Goal: Task Accomplishment & Management: Manage account settings

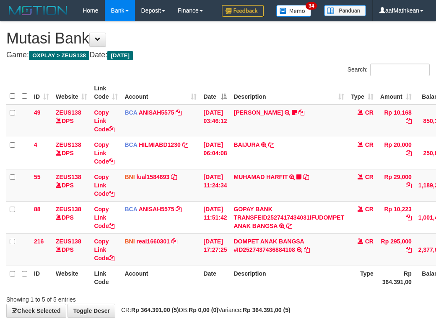
click at [239, 266] on th "Description" at bounding box center [288, 278] width 117 height 24
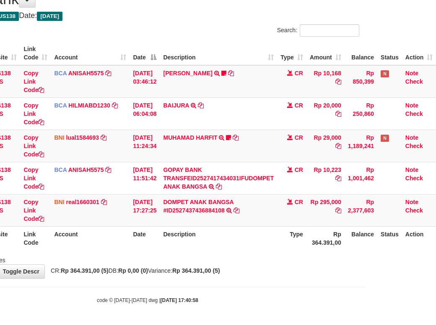
click at [300, 247] on tr "ID Website Link Code Account Date Description Type Rp 364.391,00 Balance Status…" at bounding box center [186, 239] width 500 height 24
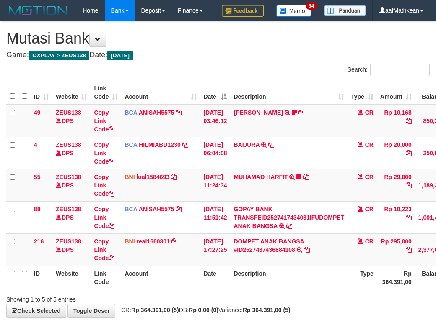
scroll to position [60, 76]
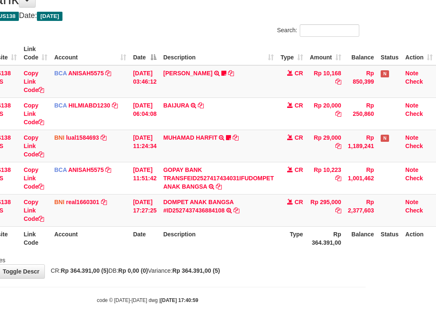
click at [258, 283] on body "Toggle navigation Home Bank Account List Load By Website Group [OXPLAY] ZEUS138…" at bounding box center [148, 143] width 436 height 365
click at [208, 279] on body "Toggle navigation Home Bank Account List Load By Website Group [OXPLAY] ZEUS138…" at bounding box center [148, 143] width 436 height 365
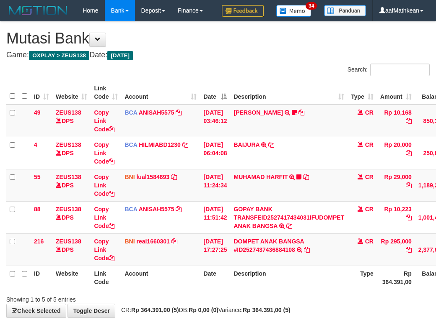
click at [212, 276] on div "**********" at bounding box center [218, 170] width 436 height 296
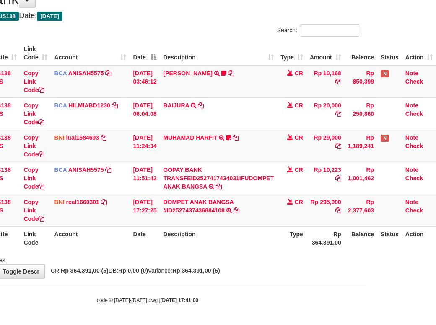
click at [220, 270] on strong "Rp 364.391,00 (5)" at bounding box center [196, 271] width 48 height 7
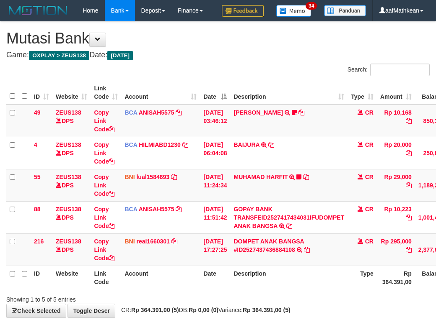
scroll to position [60, 76]
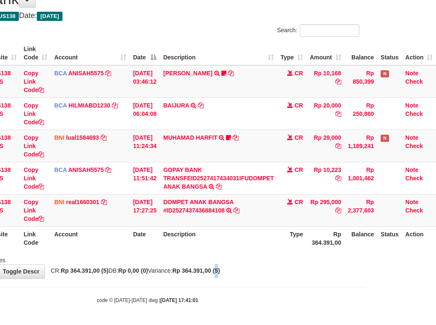
click at [235, 266] on div "**********" at bounding box center [148, 130] width 436 height 296
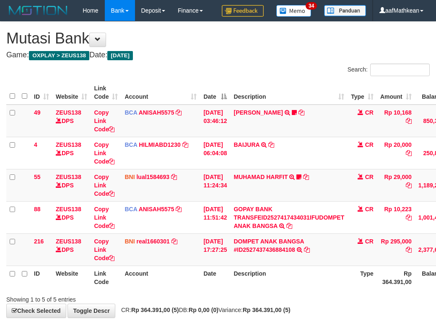
scroll to position [60, 76]
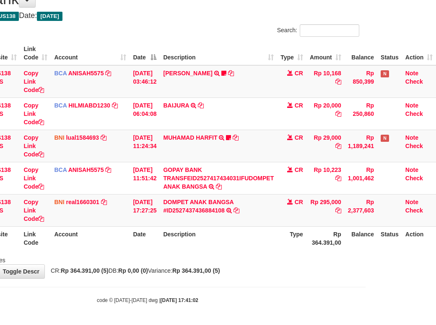
click at [234, 266] on div "**********" at bounding box center [148, 130] width 436 height 296
click at [267, 238] on th "Description" at bounding box center [218, 239] width 117 height 24
click at [270, 245] on th "Description" at bounding box center [218, 239] width 117 height 24
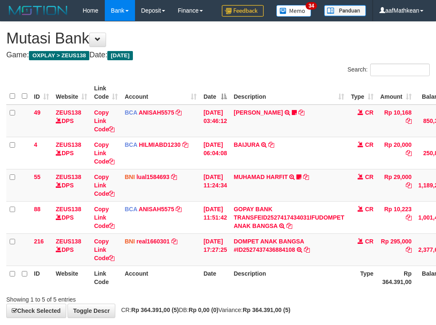
scroll to position [60, 76]
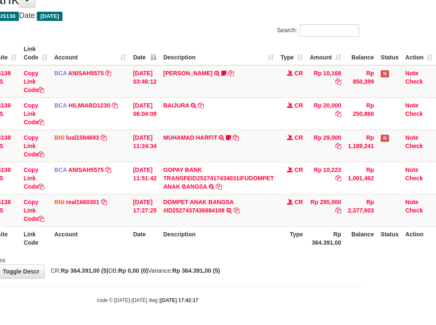
click at [271, 249] on th "Description" at bounding box center [218, 239] width 117 height 24
click at [238, 269] on div "**********" at bounding box center [148, 130] width 436 height 296
drag, startPoint x: 236, startPoint y: 274, endPoint x: 243, endPoint y: 272, distance: 7.3
click at [237, 275] on div "**********" at bounding box center [148, 130] width 436 height 296
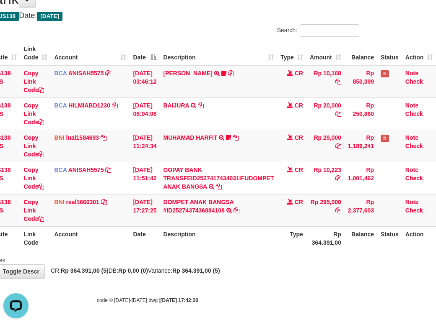
drag, startPoint x: 243, startPoint y: 272, endPoint x: 247, endPoint y: 278, distance: 7.0
click at [247, 278] on div "**********" at bounding box center [148, 130] width 436 height 296
drag, startPoint x: 0, startPoint y: 0, endPoint x: 248, endPoint y: 273, distance: 368.8
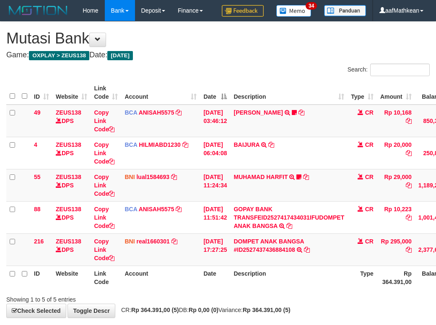
scroll to position [60, 76]
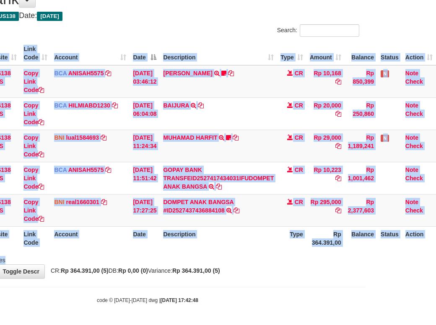
click at [262, 253] on div "Search: ID Website Link Code Account Date Description Type Amount Balance Statu…" at bounding box center [147, 144] width 423 height 240
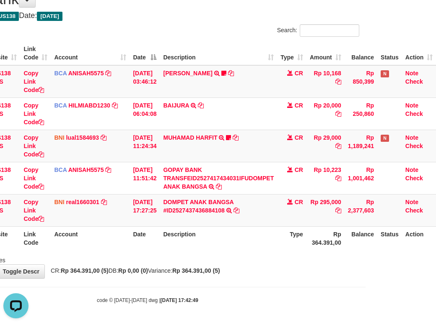
click at [250, 251] on div "ID Website Link Code Account Date Description Type Amount Balance Status Action…" at bounding box center [148, 146] width 436 height 214
click at [242, 240] on th "Description" at bounding box center [218, 239] width 117 height 24
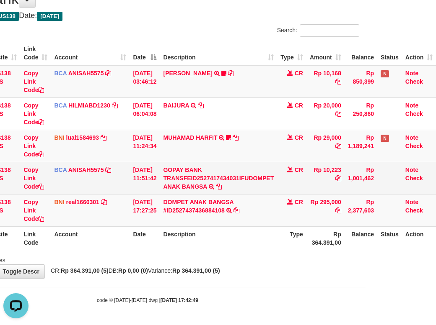
drag, startPoint x: 250, startPoint y: 234, endPoint x: 228, endPoint y: 169, distance: 68.2
click at [250, 233] on th "Description" at bounding box center [218, 239] width 117 height 24
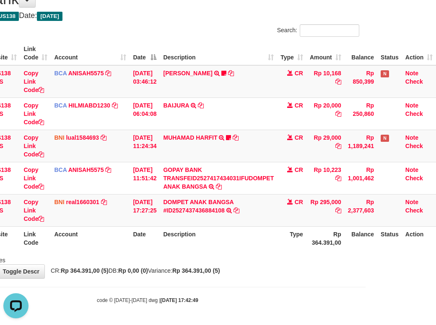
drag, startPoint x: 349, startPoint y: 90, endPoint x: 440, endPoint y: 93, distance: 91.3
click at [385, 97] on table "ID Website Link Code Account Date Description Type Amount Balance Status Action…" at bounding box center [186, 145] width 500 height 209
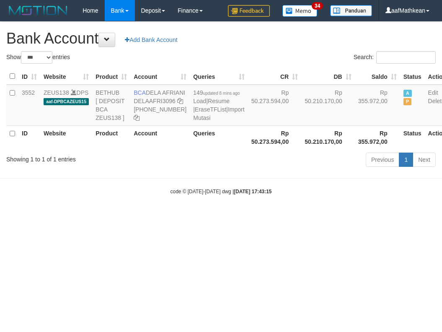
select select "***"
click at [160, 100] on td "BCA DELA AFRIANI DELAAFRI3096 869-245-8639" at bounding box center [159, 105] width 59 height 41
click at [201, 126] on td "149 updated 8 mins ago Load | Resume | EraseTFList | Import Mutasi" at bounding box center [219, 105] width 58 height 41
click at [177, 104] on icon at bounding box center [180, 101] width 6 height 6
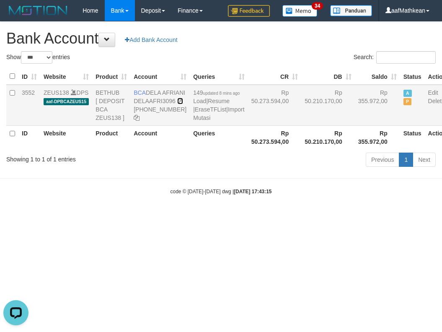
click at [177, 104] on icon at bounding box center [180, 101] width 6 height 6
click at [211, 170] on div "Previous 1 Next" at bounding box center [313, 161] width 245 height 18
click at [193, 121] on link "Import Mutasi" at bounding box center [218, 113] width 51 height 15
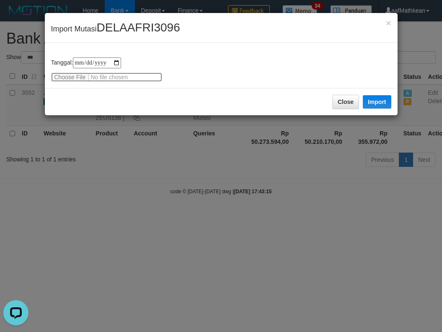
click at [71, 76] on input "file" at bounding box center [106, 76] width 111 height 9
type input "**********"
click at [364, 94] on div "Close Import" at bounding box center [221, 101] width 353 height 27
click at [374, 100] on button "Import" at bounding box center [377, 101] width 28 height 13
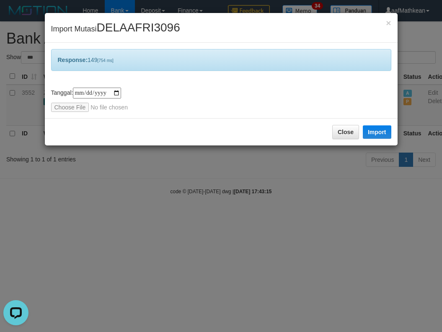
click at [271, 214] on div "**********" at bounding box center [221, 166] width 442 height 332
click at [283, 246] on div "**********" at bounding box center [221, 166] width 442 height 332
click at [282, 234] on div "**********" at bounding box center [221, 166] width 442 height 332
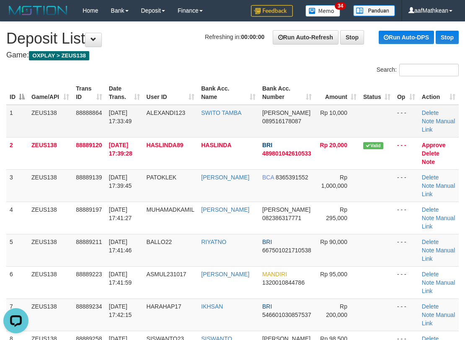
drag, startPoint x: 142, startPoint y: 60, endPoint x: 99, endPoint y: 120, distance: 74.2
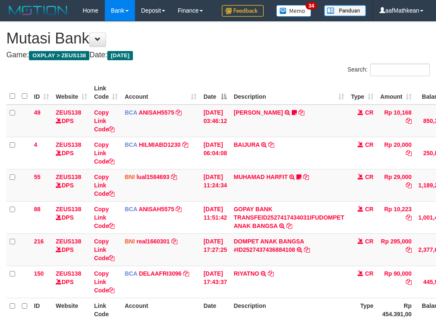
click at [230, 266] on td "RIYATNO TRSF E-BANKING CR 0110/FTSCY/WS95031 90000.00RIYATNO" at bounding box center [288, 282] width 117 height 32
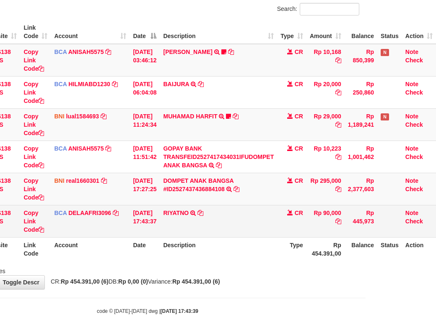
click at [241, 237] on td "RIYATNO TRSF E-BANKING CR 0110/FTSCY/WS95031 90000.00RIYATNO" at bounding box center [218, 221] width 117 height 32
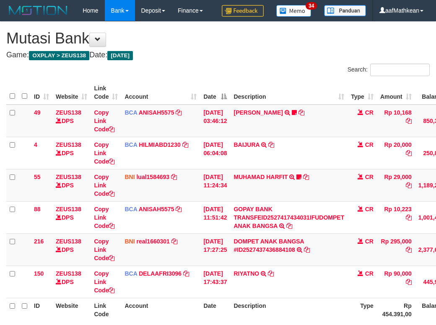
scroll to position [61, 76]
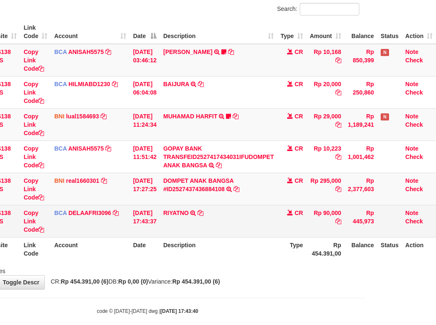
drag, startPoint x: 271, startPoint y: 224, endPoint x: 274, endPoint y: 242, distance: 18.2
click at [267, 230] on tbody "49 ZEUS138 DPS Copy Link Code BCA ANISAH5575 DPS ANISAH mutasi_20251001_3827 | …" at bounding box center [186, 141] width 500 height 194
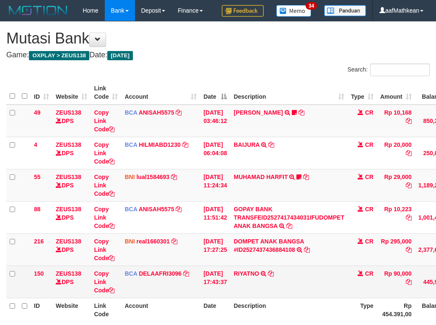
scroll to position [61, 76]
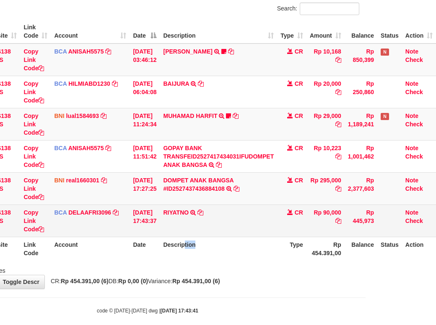
click at [259, 251] on table "ID Website Link Code Account Date Description Type Amount Balance Status Action…" at bounding box center [186, 140] width 500 height 241
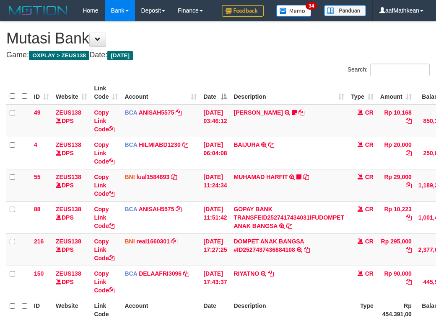
scroll to position [61, 76]
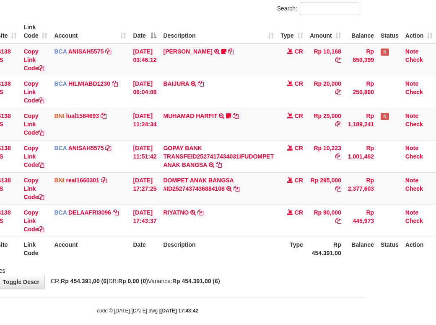
drag, startPoint x: 251, startPoint y: 267, endPoint x: 249, endPoint y: 271, distance: 4.3
click at [250, 261] on th "Description" at bounding box center [218, 249] width 117 height 24
drag, startPoint x: 249, startPoint y: 271, endPoint x: 440, endPoint y: 316, distance: 196.3
click at [324, 289] on div "**********" at bounding box center [148, 125] width 436 height 328
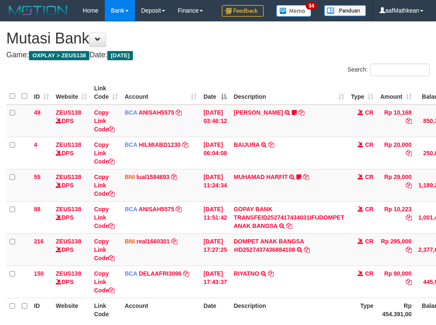
scroll to position [62, 76]
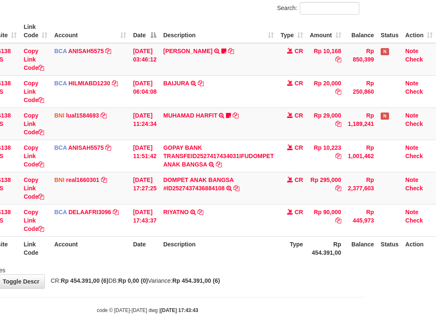
click at [242, 289] on div "**********" at bounding box center [148, 124] width 436 height 328
drag, startPoint x: 254, startPoint y: 310, endPoint x: 485, endPoint y: 287, distance: 232.4
click at [365, 287] on html "Toggle navigation Home Bank Account List Load By Website Group [OXPLAY] ZEUS138…" at bounding box center [148, 136] width 436 height 397
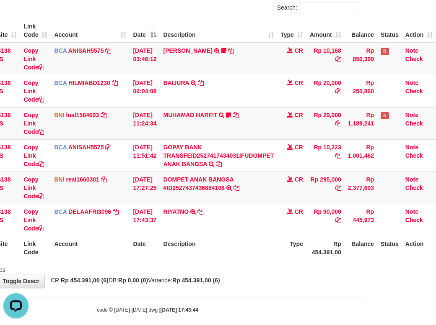
click at [282, 274] on div "Showing 1 to 6 of 6 entries" at bounding box center [148, 269] width 436 height 12
drag, startPoint x: 283, startPoint y: 285, endPoint x: 286, endPoint y: 289, distance: 5.1
click at [286, 274] on div "Showing 1 to 6 of 6 entries" at bounding box center [148, 269] width 436 height 12
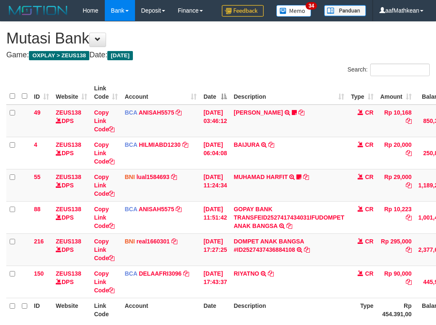
scroll to position [62, 76]
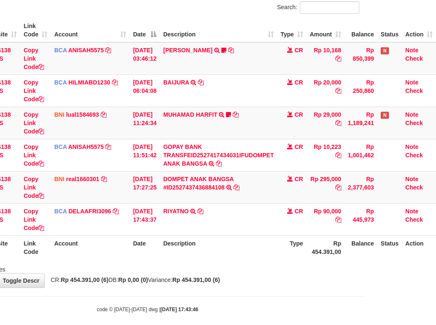
click at [271, 260] on th "Description" at bounding box center [218, 248] width 117 height 24
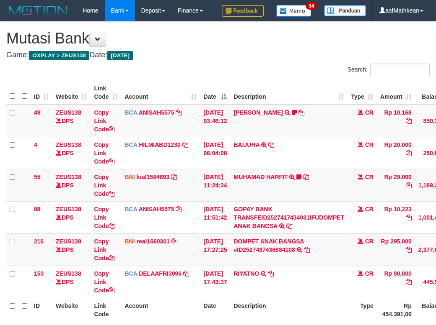
scroll to position [62, 76]
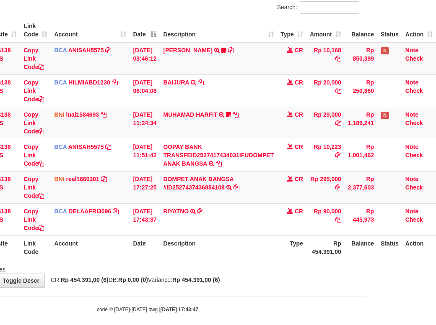
click at [271, 260] on th "Description" at bounding box center [218, 248] width 117 height 24
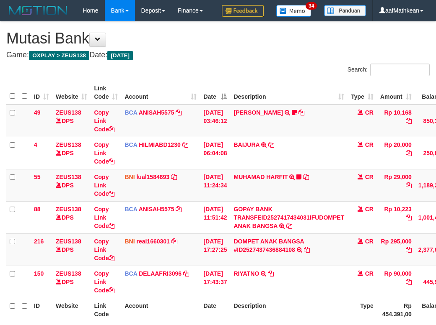
scroll to position [62, 76]
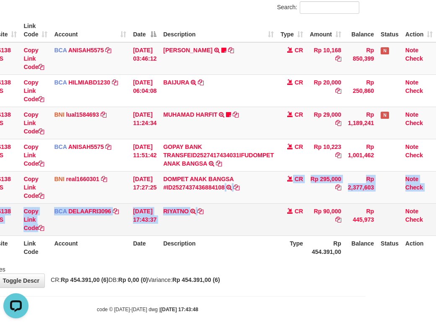
click at [216, 234] on tbody "49 ZEUS138 DPS Copy Link Code BCA ANISAH5575 DPS ANISAH mutasi_20251001_3827 | …" at bounding box center [186, 139] width 500 height 194
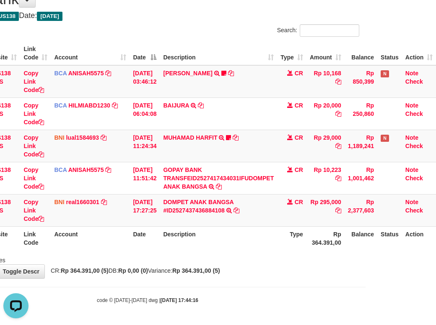
drag, startPoint x: 313, startPoint y: 280, endPoint x: 288, endPoint y: 278, distance: 24.8
click at [310, 282] on body "Toggle navigation Home Bank Account List Load By Website Group [OXPLAY] ZEUS138…" at bounding box center [148, 143] width 436 height 365
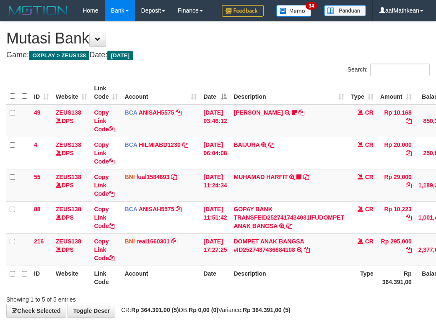
click at [258, 283] on body "Toggle navigation Home Bank Account List Load By Website Group [OXPLAY] ZEUS138…" at bounding box center [218, 182] width 436 height 365
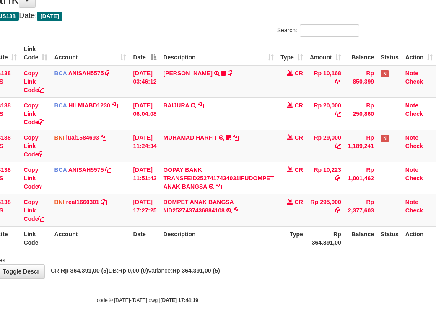
click at [231, 282] on body "Toggle navigation Home Bank Account List Load By Website Group [OXPLAY] ZEUS138…" at bounding box center [148, 143] width 436 height 365
click at [257, 268] on div "**********" at bounding box center [148, 130] width 436 height 296
click at [258, 270] on div "**********" at bounding box center [148, 130] width 436 height 296
click at [271, 271] on div "**********" at bounding box center [148, 130] width 436 height 296
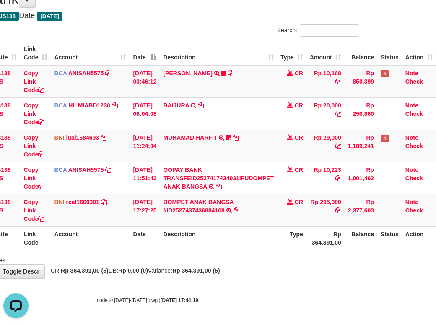
drag, startPoint x: 248, startPoint y: 266, endPoint x: 244, endPoint y: 270, distance: 5.6
click at [248, 266] on div "**********" at bounding box center [148, 130] width 436 height 296
drag, startPoint x: 246, startPoint y: 271, endPoint x: 256, endPoint y: 274, distance: 10.5
click at [256, 274] on div "**********" at bounding box center [148, 130] width 436 height 296
click at [251, 279] on body "Toggle navigation Home Bank Account List Load By Website Group [OXPLAY] ZEUS138…" at bounding box center [148, 143] width 436 height 365
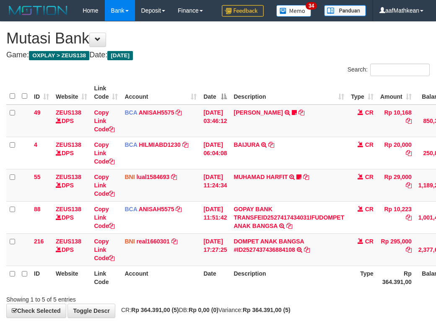
scroll to position [60, 76]
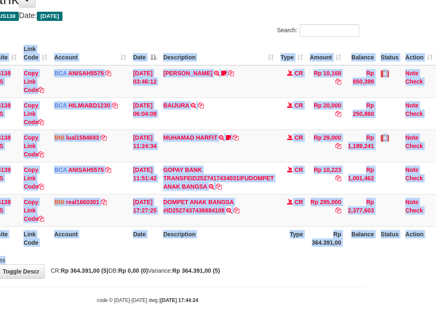
click at [240, 256] on div "Search: ID Website Link Code Account Date Description Type Amount Balance Statu…" at bounding box center [147, 144] width 423 height 240
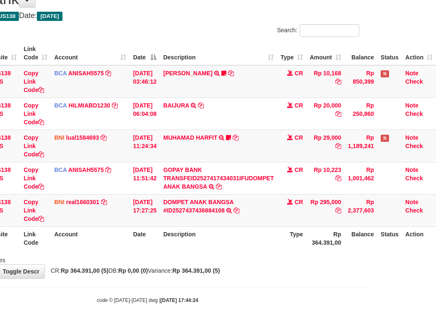
click at [252, 277] on div "**********" at bounding box center [148, 130] width 436 height 296
click at [250, 280] on body "Toggle navigation Home Bank Account List Load By Website Group [OXPLAY] ZEUS138…" at bounding box center [148, 143] width 436 height 365
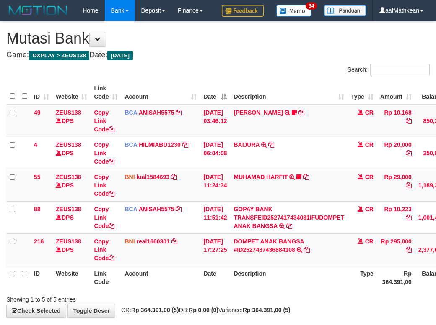
click at [247, 278] on div "**********" at bounding box center [218, 170] width 436 height 296
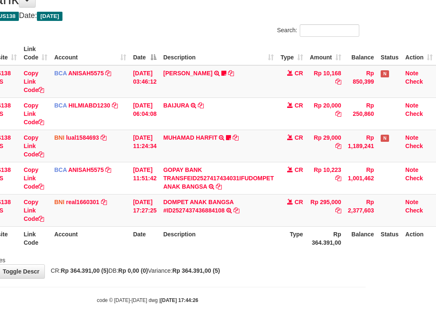
click at [248, 279] on body "Toggle navigation Home Bank Account List Load By Website Group [OXPLAY] ZEUS138…" at bounding box center [148, 143] width 436 height 365
drag, startPoint x: 231, startPoint y: 277, endPoint x: 241, endPoint y: 282, distance: 10.9
click at [234, 281] on body "Toggle navigation Home Bank Account List Load By Website Group [OXPLAY] ZEUS138…" at bounding box center [148, 143] width 436 height 365
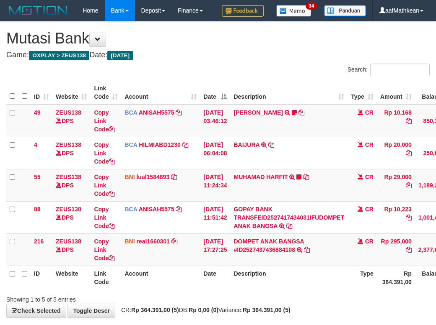
scroll to position [60, 76]
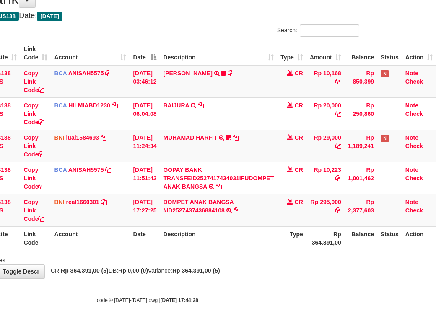
click at [281, 278] on div "**********" at bounding box center [148, 130] width 436 height 296
click at [235, 278] on div "**********" at bounding box center [148, 130] width 436 height 296
drag, startPoint x: 238, startPoint y: 257, endPoint x: 240, endPoint y: 276, distance: 18.5
click at [237, 258] on div "Showing 1 to 5 of 5 entries" at bounding box center [148, 259] width 436 height 12
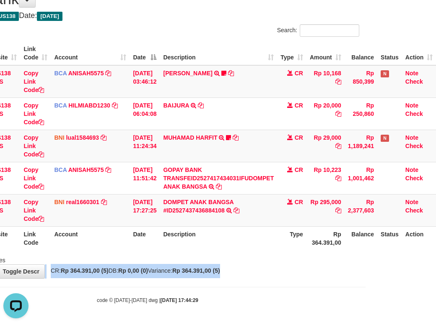
click at [240, 277] on div "**********" at bounding box center [148, 130] width 436 height 296
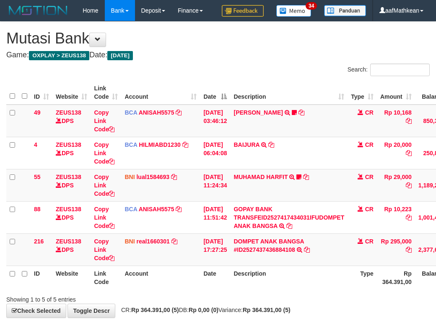
scroll to position [60, 76]
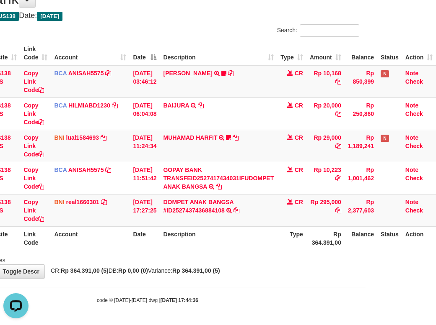
click at [248, 258] on div "Showing 1 to 5 of 5 entries" at bounding box center [148, 259] width 436 height 12
click at [251, 258] on div "Showing 1 to 5 of 5 entries" at bounding box center [148, 259] width 436 height 12
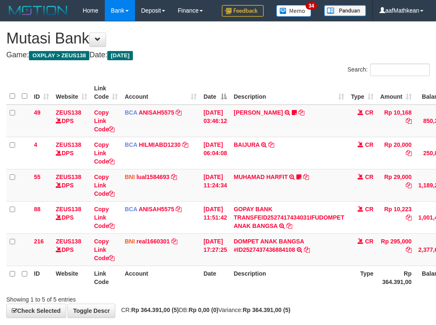
scroll to position [60, 76]
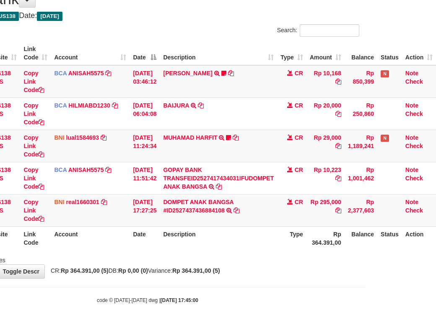
drag, startPoint x: 249, startPoint y: 254, endPoint x: 242, endPoint y: 253, distance: 7.3
click at [248, 254] on div "Showing 1 to 5 of 5 entries" at bounding box center [148, 259] width 436 height 12
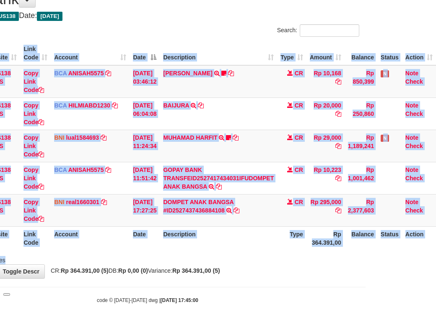
click at [245, 259] on div "Search: ID Website Link Code Account Date Description Type Amount Balance Statu…" at bounding box center [147, 144] width 423 height 240
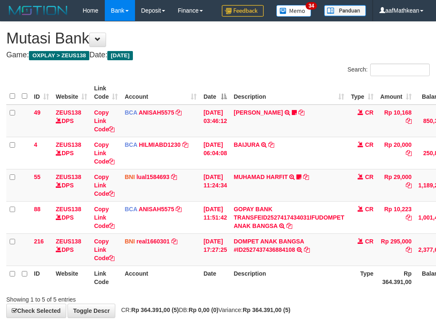
scroll to position [60, 76]
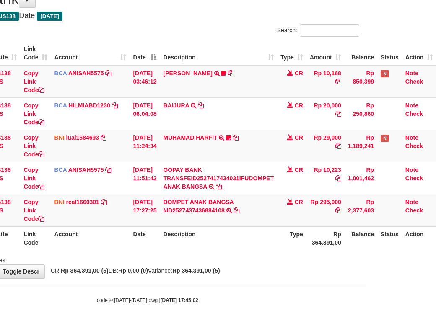
drag, startPoint x: 262, startPoint y: 268, endPoint x: 270, endPoint y: 268, distance: 8.0
click at [269, 268] on div "**********" at bounding box center [148, 130] width 436 height 296
click at [270, 268] on div "**********" at bounding box center [148, 130] width 436 height 296
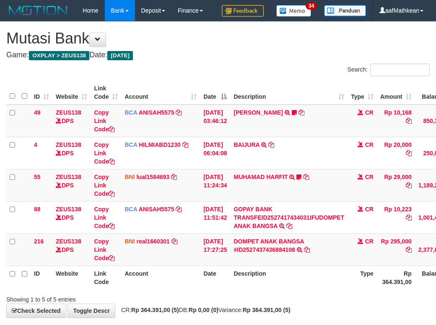
click at [267, 292] on div "Showing 1 to 5 of 5 entries" at bounding box center [218, 298] width 436 height 12
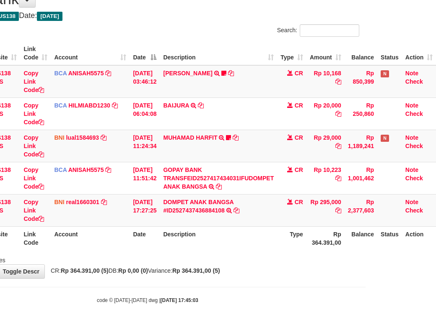
click at [268, 272] on div "**********" at bounding box center [148, 130] width 436 height 296
click at [272, 279] on div "**********" at bounding box center [148, 130] width 436 height 296
drag, startPoint x: 272, startPoint y: 294, endPoint x: 276, endPoint y: 283, distance: 11.7
click at [272, 293] on body "Toggle navigation Home Bank Account List Load By Website Group [OXPLAY] ZEUS138…" at bounding box center [148, 143] width 436 height 365
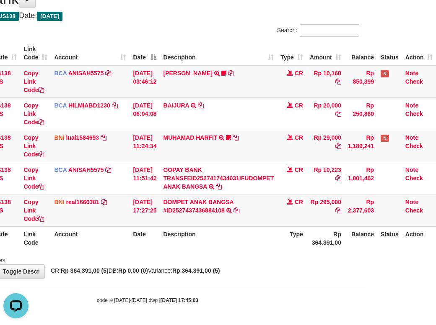
click at [277, 283] on body "Toggle navigation Home Bank Account List Load By Website Group [OXPLAY] ZEUS138…" at bounding box center [148, 143] width 436 height 365
click at [266, 260] on div "**********" at bounding box center [148, 130] width 436 height 296
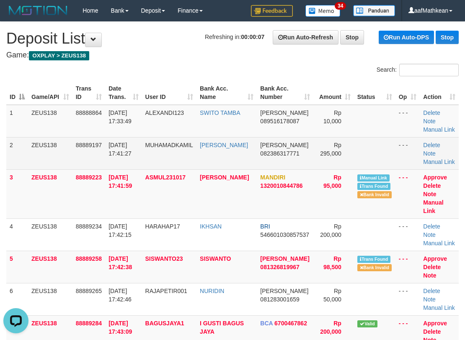
drag, startPoint x: 432, startPoint y: 157, endPoint x: 449, endPoint y: 165, distance: 18.4
click at [432, 155] on td "Delete Note Manual Link" at bounding box center [439, 153] width 39 height 32
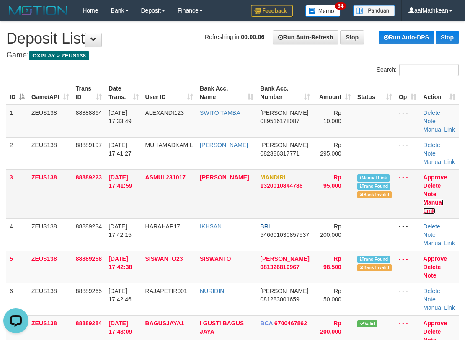
click at [443, 199] on link "Manual Link" at bounding box center [433, 206] width 20 height 15
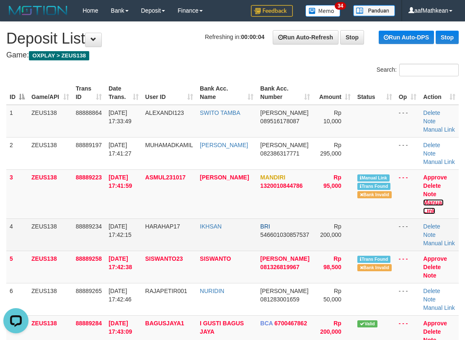
click at [423, 199] on link "Manual Link" at bounding box center [433, 206] width 20 height 15
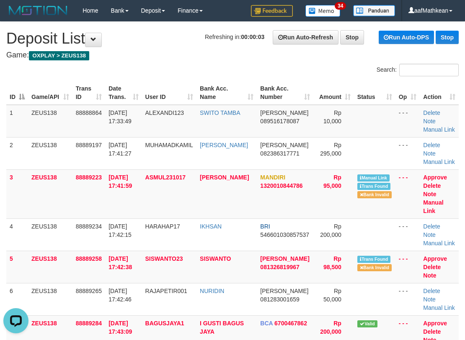
click at [173, 45] on h1 "Refreshing in: 00:00:03 Run Auto-Refresh Stop Run Auto-DPS Stop Deposit List" at bounding box center [232, 38] width 452 height 17
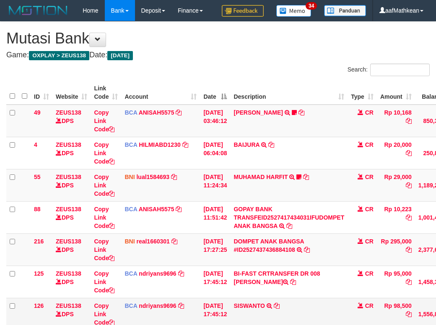
scroll to position [61, 76]
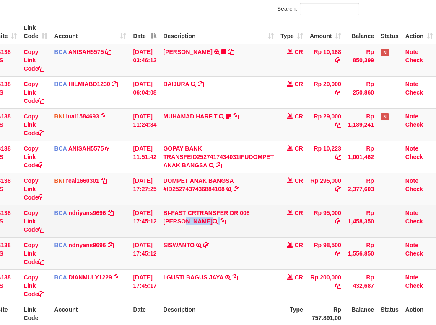
drag, startPoint x: 252, startPoint y: 237, endPoint x: 257, endPoint y: 238, distance: 5.2
click at [255, 237] on td "BI-FAST CRTRANSFER DR 008 [PERSON_NAME]" at bounding box center [218, 221] width 117 height 32
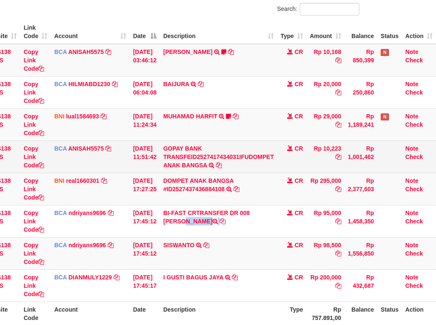
copy td "[PERSON_NAME]"
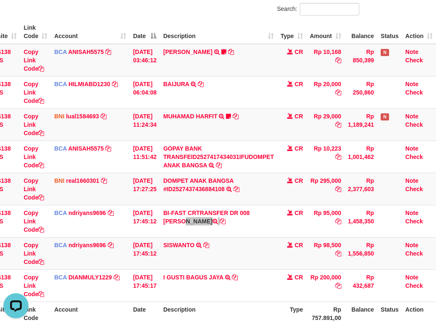
scroll to position [0, 0]
drag, startPoint x: 294, startPoint y: 254, endPoint x: 439, endPoint y: 241, distance: 145.9
click at [306, 237] on tr "125 ZEUS138 DPS Copy Link Code BCA ndriyans9696 DPS ANDRIYANSYAH mutasi_2025100…" at bounding box center [186, 221] width 500 height 32
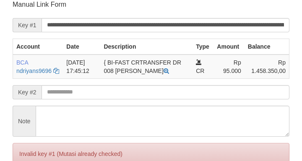
scroll to position [242, 0]
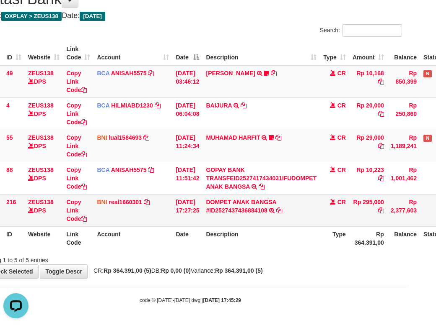
click at [237, 219] on td "DOMPET ANAK BANGSA #ID2527437436884108 TRANSFER DARI DOMPET ANAK BANGSA #ID2527…" at bounding box center [260, 210] width 117 height 32
click at [128, 246] on th "Account" at bounding box center [132, 239] width 79 height 24
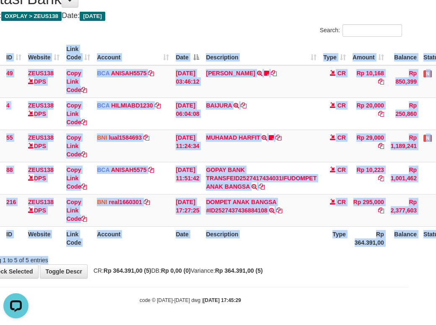
drag, startPoint x: 156, startPoint y: 253, endPoint x: 169, endPoint y: 254, distance: 13.4
click at [164, 254] on div "Search: ID Website Link Code Account Date Description Type Amount Balance Statu…" at bounding box center [190, 144] width 423 height 240
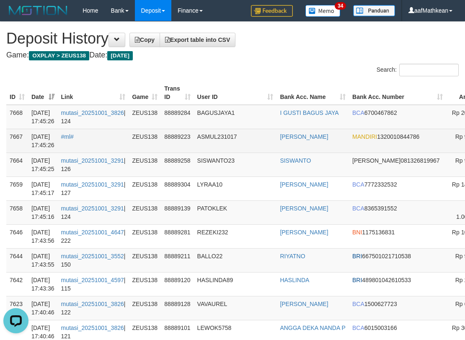
scroll to position [0, 108]
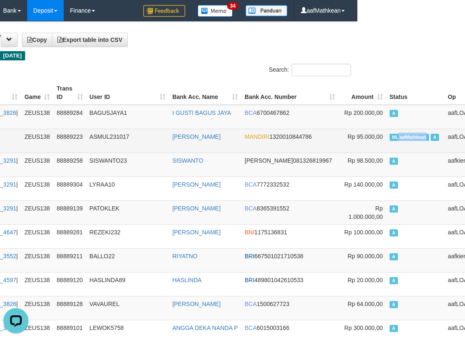
drag, startPoint x: 464, startPoint y: 132, endPoint x: 387, endPoint y: 136, distance: 77.6
click at [387, 145] on td "ML aafMathkean A" at bounding box center [415, 141] width 58 height 24
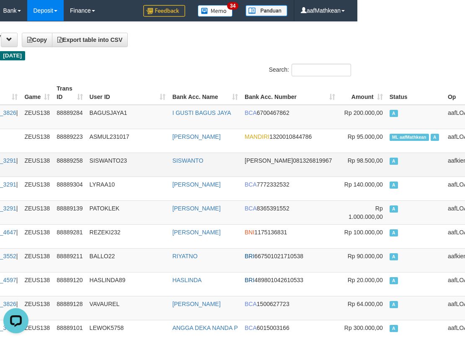
scroll to position [779, 108]
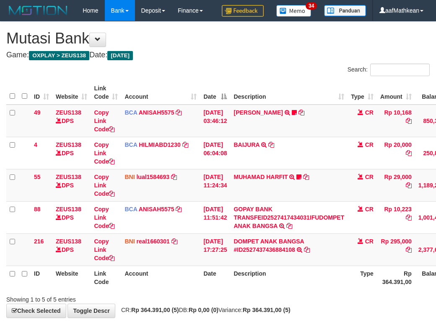
scroll to position [60, 28]
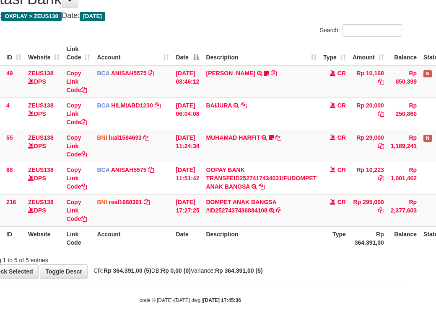
click at [278, 256] on div "Showing 1 to 5 of 5 entries" at bounding box center [190, 259] width 436 height 12
click at [330, 261] on div "Showing 1 to 5 of 5 entries" at bounding box center [190, 259] width 436 height 12
drag, startPoint x: 261, startPoint y: 254, endPoint x: 261, endPoint y: 261, distance: 6.8
click at [261, 258] on div "Showing 1 to 5 of 5 entries" at bounding box center [190, 259] width 436 height 12
click at [263, 270] on div "**********" at bounding box center [190, 130] width 436 height 296
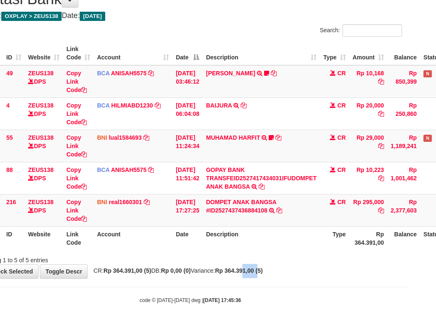
click at [408, 295] on html "Toggle navigation Home Bank Account List Load By Website Group [OXPLAY] ZEUS138…" at bounding box center [190, 143] width 436 height 365
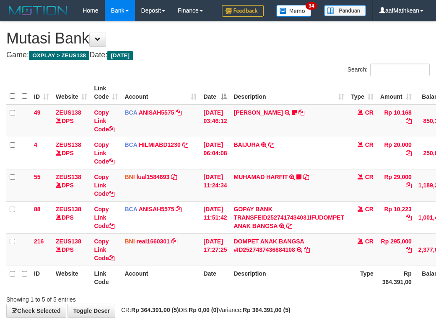
scroll to position [60, 37]
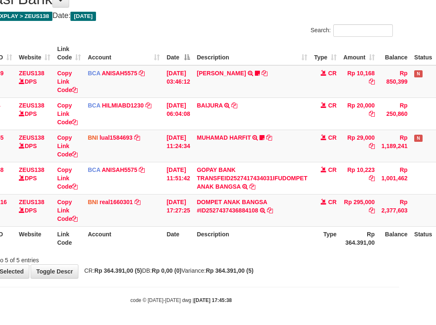
click at [157, 252] on div "ID Website Link Code Account Date Description Type Amount Balance Status Action…" at bounding box center [181, 146] width 436 height 214
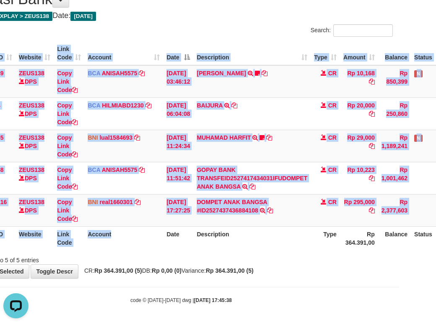
scroll to position [0, 0]
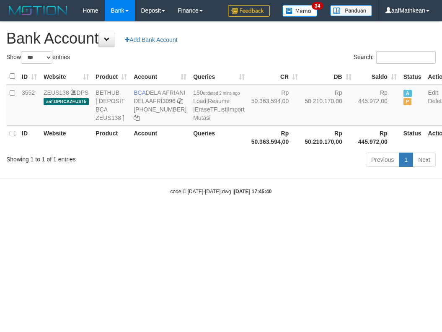
select select "***"
drag, startPoint x: 303, startPoint y: 254, endPoint x: 312, endPoint y: 284, distance: 31.7
click at [305, 216] on html "Toggle navigation Home Bank Account List Load By Website Group [OXPLAY] ZEUS138…" at bounding box center [221, 108] width 442 height 216
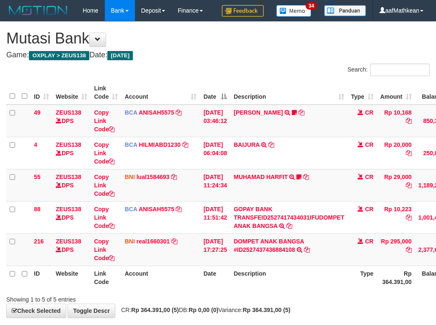
scroll to position [60, 37]
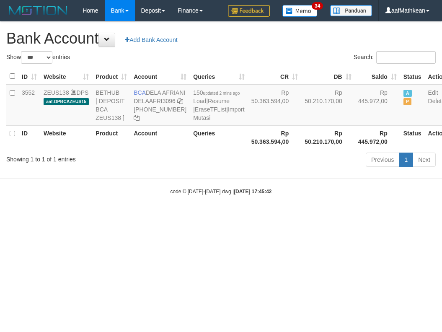
select select "***"
drag, startPoint x: 182, startPoint y: 245, endPoint x: 179, endPoint y: 253, distance: 8.5
click at [179, 216] on html "Toggle navigation Home Bank Account List Load By Website Group [OXPLAY] ZEUS138…" at bounding box center [221, 108] width 442 height 216
drag, startPoint x: 201, startPoint y: 259, endPoint x: 213, endPoint y: 268, distance: 15.8
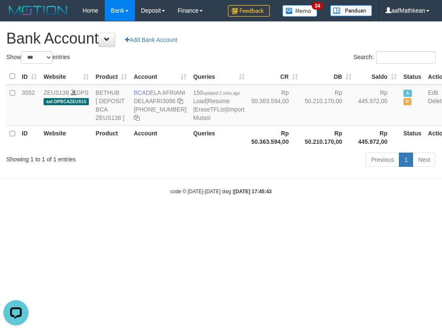
click at [204, 216] on html "Toggle navigation Home Bank Account List Load By Website Group [OXPLAY] ZEUS138…" at bounding box center [221, 108] width 442 height 216
select select "***"
click at [441, 216] on html "Toggle navigation Home Bank Account List Load By Website Group [OXPLAY] ZEUS138…" at bounding box center [221, 108] width 442 height 216
select select "***"
drag, startPoint x: 111, startPoint y: 231, endPoint x: 116, endPoint y: 237, distance: 7.2
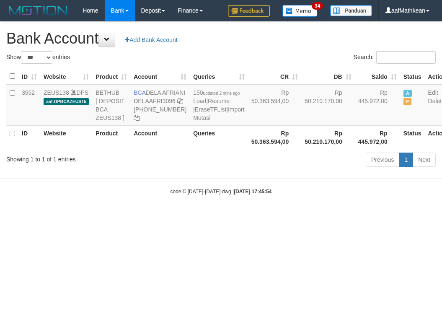
click at [115, 216] on body "Toggle navigation Home Bank Account List Load By Website Group [OXPLAY] ZEUS138…" at bounding box center [221, 108] width 442 height 216
drag, startPoint x: 134, startPoint y: 245, endPoint x: 146, endPoint y: 247, distance: 12.3
click at [136, 216] on html "Toggle navigation Home Bank Account List Load By Website Group [OXPLAY] ZEUS138…" at bounding box center [221, 108] width 442 height 216
select select "***"
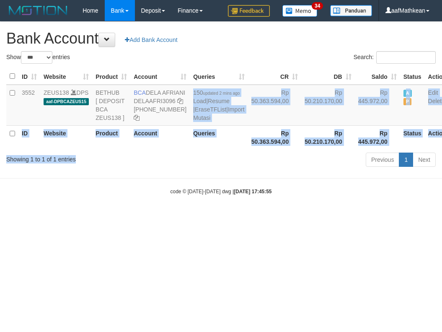
drag, startPoint x: 165, startPoint y: 182, endPoint x: 112, endPoint y: 0, distance: 189.9
click at [142, 89] on div "Show ** ** ** *** *** entries Search: ID Website Product Account Queries CR [PE…" at bounding box center [220, 110] width 429 height 119
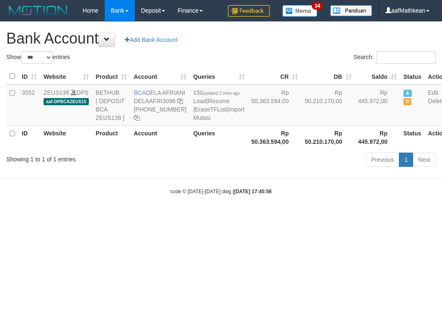
select select "***"
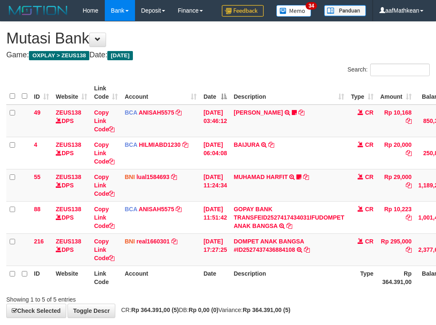
scroll to position [60, 37]
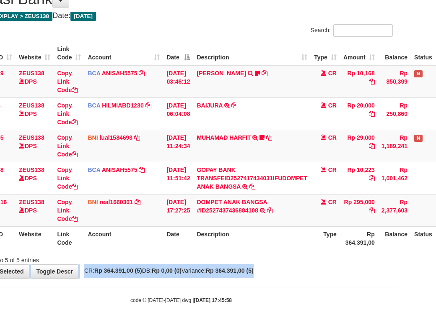
click at [309, 267] on div "**********" at bounding box center [181, 130] width 436 height 296
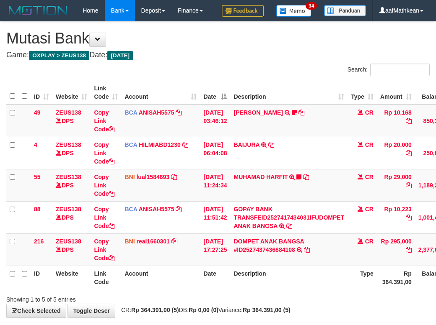
scroll to position [60, 37]
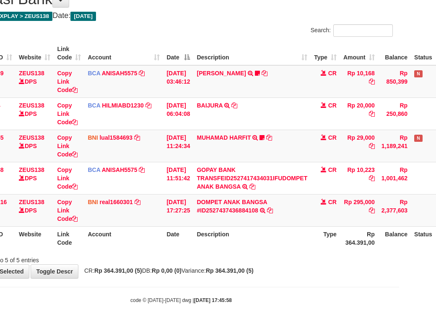
click at [307, 260] on div "Showing 1 to 5 of 5 entries" at bounding box center [181, 259] width 436 height 12
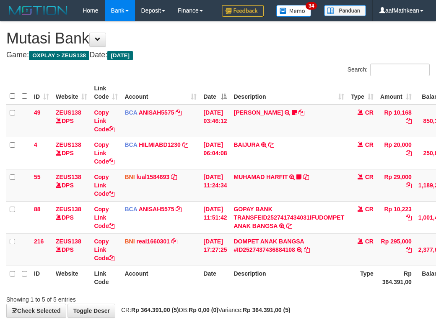
scroll to position [60, 37]
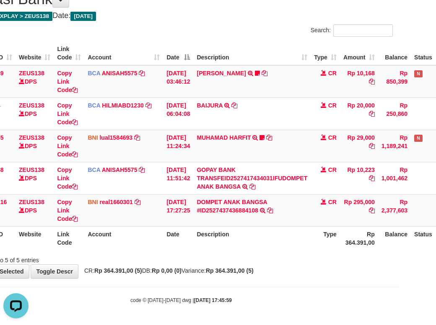
click at [275, 242] on th "Description" at bounding box center [251, 239] width 117 height 24
drag, startPoint x: 281, startPoint y: 253, endPoint x: 282, endPoint y: 263, distance: 9.6
click at [282, 263] on div "Showing 1 to 5 of 5 entries" at bounding box center [181, 259] width 436 height 12
drag, startPoint x: 280, startPoint y: 260, endPoint x: 279, endPoint y: 248, distance: 11.4
click at [280, 259] on div "Showing 1 to 5 of 5 entries" at bounding box center [181, 259] width 436 height 12
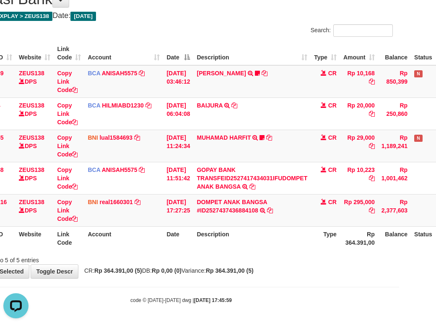
click at [279, 248] on th "Description" at bounding box center [251, 239] width 117 height 24
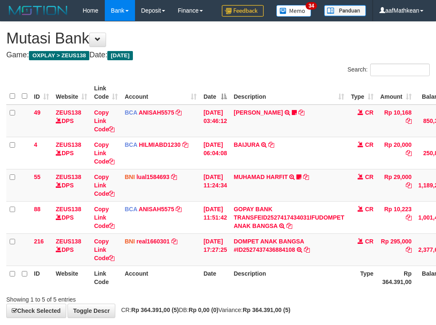
scroll to position [60, 37]
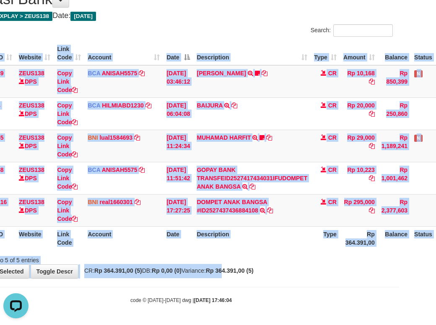
click at [240, 278] on div "**********" at bounding box center [181, 130] width 436 height 296
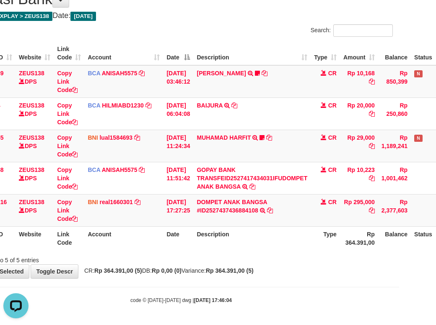
click at [256, 284] on body "Toggle navigation Home Bank Account List Load By Website Group [OXPLAY] ZEUS138…" at bounding box center [181, 143] width 436 height 365
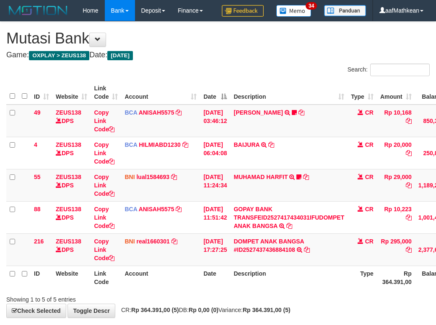
scroll to position [60, 37]
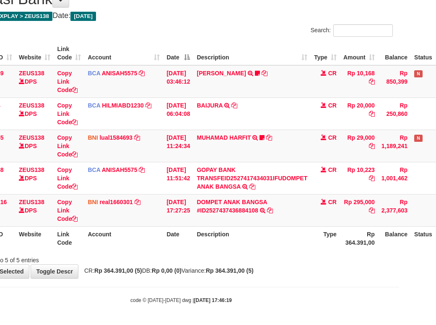
click at [284, 282] on body "Toggle navigation Home Bank Account List Load By Website Group [OXPLAY] ZEUS138…" at bounding box center [181, 143] width 436 height 365
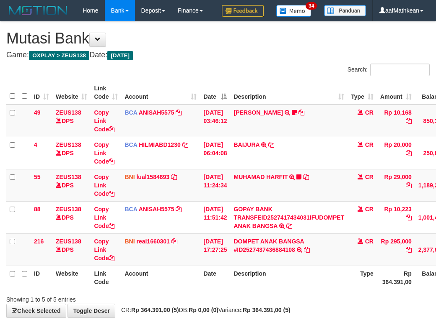
click at [288, 284] on body "Toggle navigation Home Bank Account List Load By Website Group [OXPLAY] ZEUS138…" at bounding box center [218, 182] width 436 height 365
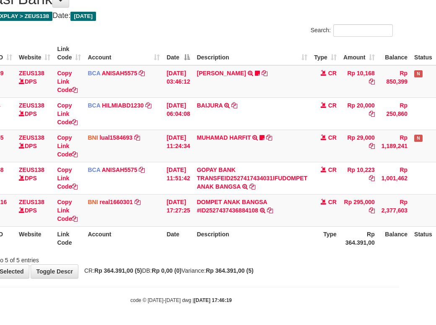
click at [290, 286] on body "Toggle navigation Home Bank Account List Load By Website Group [OXPLAY] ZEUS138…" at bounding box center [181, 143] width 436 height 365
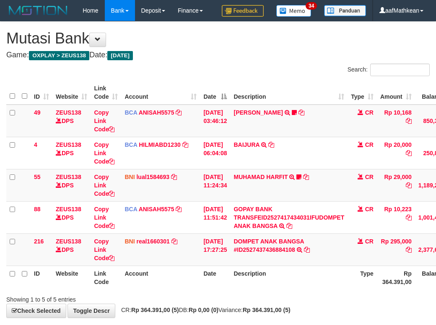
click at [289, 284] on body "Toggle navigation Home Bank Account List Load By Website Group [OXPLAY] ZEUS138…" at bounding box center [218, 182] width 436 height 365
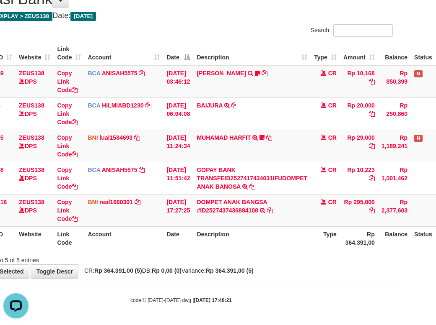
drag, startPoint x: 274, startPoint y: 267, endPoint x: 278, endPoint y: 269, distance: 4.9
click at [275, 268] on div "**********" at bounding box center [181, 130] width 436 height 296
drag, startPoint x: 278, startPoint y: 269, endPoint x: 311, endPoint y: 269, distance: 33.1
click at [281, 269] on div "**********" at bounding box center [181, 130] width 436 height 296
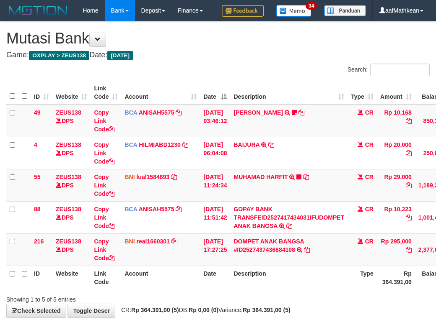
scroll to position [60, 37]
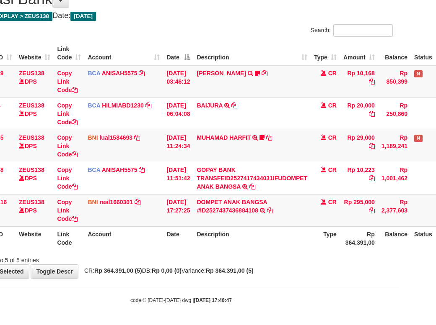
click at [276, 250] on th "Description" at bounding box center [251, 239] width 117 height 24
click at [280, 243] on th "Description" at bounding box center [251, 239] width 117 height 24
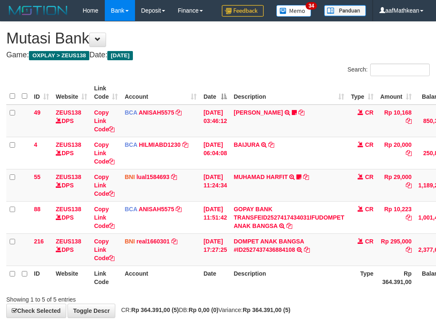
scroll to position [60, 37]
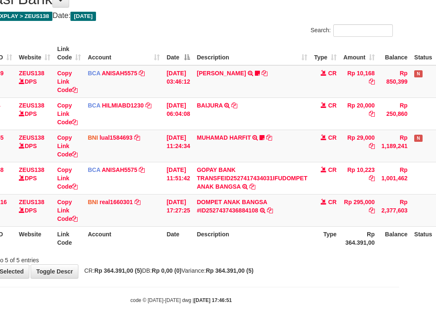
drag, startPoint x: 0, startPoint y: 0, endPoint x: 283, endPoint y: 243, distance: 373.0
click at [283, 243] on th "Description" at bounding box center [251, 239] width 117 height 24
drag, startPoint x: 288, startPoint y: 255, endPoint x: 292, endPoint y: 254, distance: 4.3
click at [289, 255] on div "Showing 1 to 5 of 5 entries" at bounding box center [181, 259] width 436 height 12
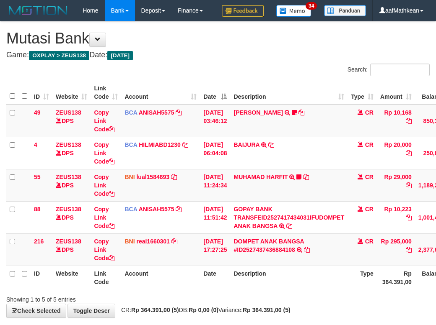
click at [278, 266] on th "Description" at bounding box center [288, 278] width 117 height 24
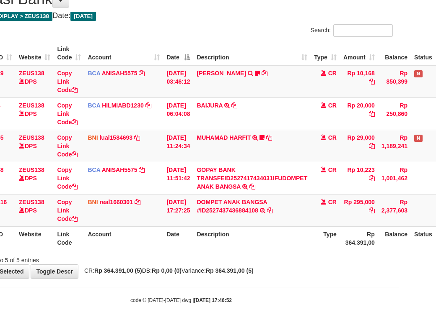
click at [278, 250] on div "ID Website Link Code Account Date Description Type Amount Balance Status Action…" at bounding box center [181, 146] width 436 height 214
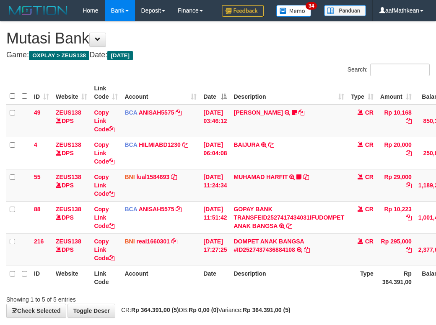
scroll to position [60, 37]
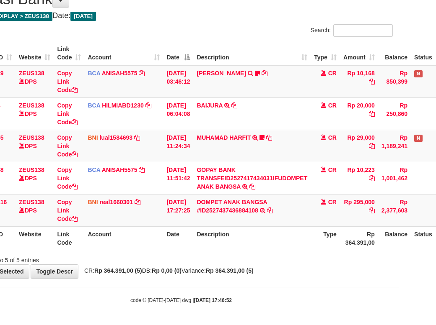
click at [273, 251] on div "ID Website Link Code Account Date Description Type Amount Balance Status Action…" at bounding box center [181, 146] width 436 height 214
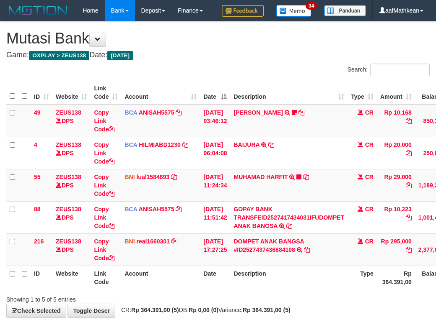
scroll to position [60, 37]
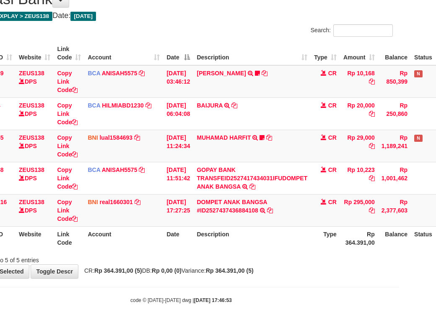
click at [273, 251] on div "ID Website Link Code Account Date Description Type Amount Balance Status Action…" at bounding box center [181, 146] width 436 height 214
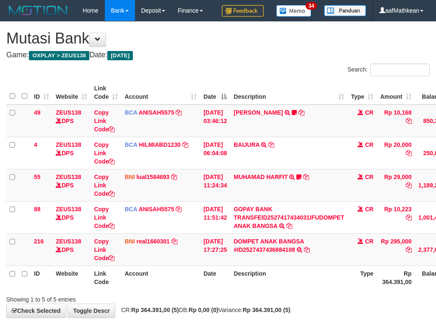
scroll to position [60, 37]
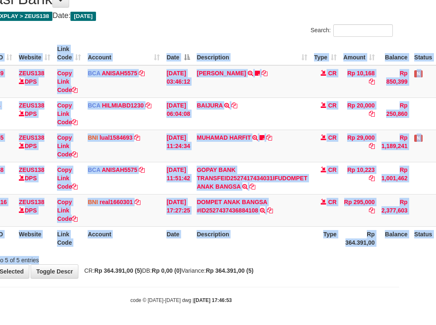
drag, startPoint x: 0, startPoint y: 0, endPoint x: 277, endPoint y: 254, distance: 375.9
click at [275, 253] on div "Search: ID Website Link Code Account Date Description Type Amount Balance Statu…" at bounding box center [180, 144] width 423 height 240
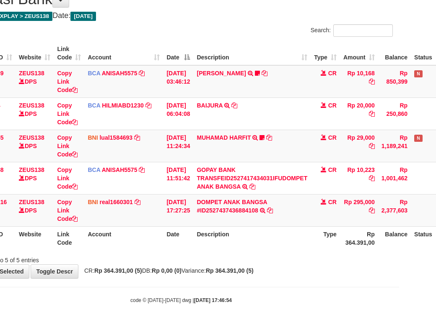
click at [279, 251] on div "ID Website Link Code Account Date Description Type Amount Balance Status Action…" at bounding box center [181, 146] width 436 height 214
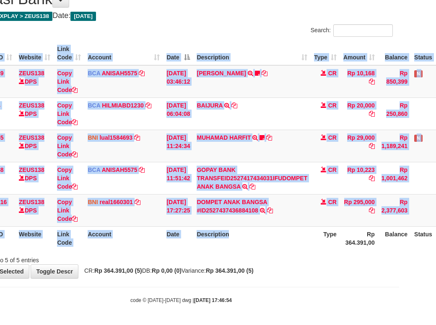
scroll to position [60, 37]
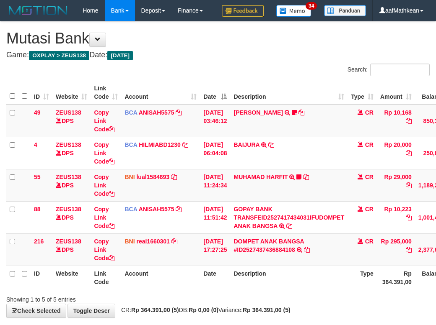
scroll to position [60, 37]
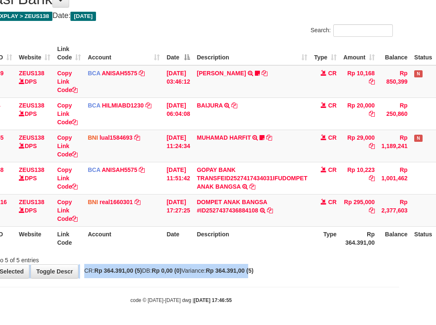
drag, startPoint x: 270, startPoint y: 270, endPoint x: 256, endPoint y: 263, distance: 16.1
click at [270, 270] on div "**********" at bounding box center [181, 130] width 436 height 296
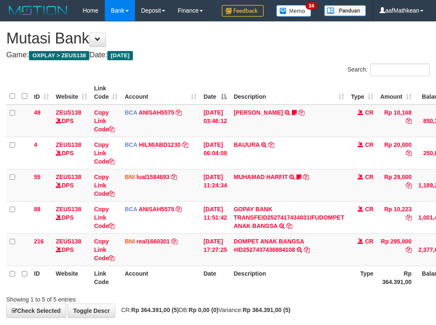
scroll to position [60, 37]
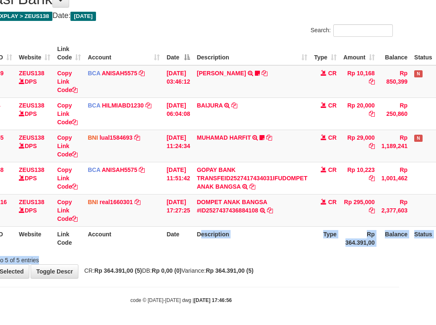
click at [206, 256] on div "Search: ID Website Link Code Account Date Description Type Amount Balance Statu…" at bounding box center [180, 144] width 423 height 240
click at [206, 258] on div "Showing 1 to 5 of 5 entries" at bounding box center [181, 259] width 436 height 12
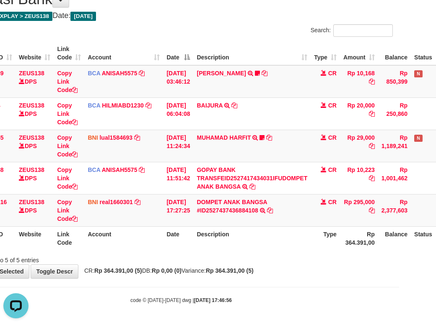
click at [207, 253] on div "Search: ID Website Link Code Account Date Description Type Amount Balance Statu…" at bounding box center [180, 144] width 423 height 240
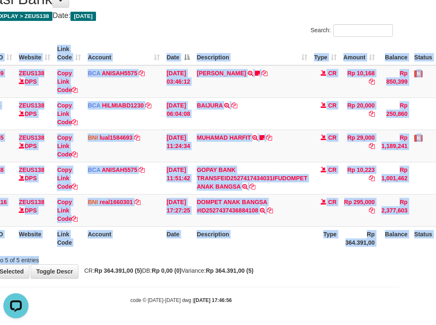
click at [214, 259] on div "Showing 1 to 5 of 5 entries" at bounding box center [181, 259] width 436 height 12
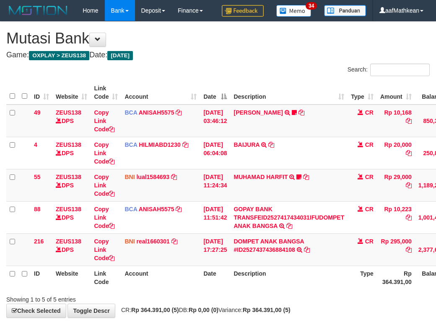
scroll to position [60, 37]
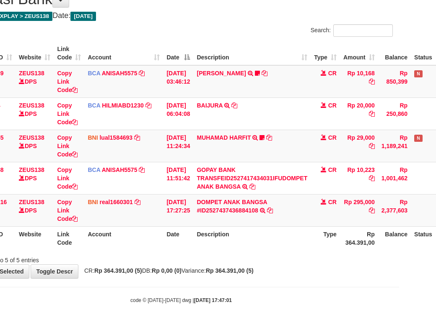
click at [212, 265] on div "**********" at bounding box center [181, 130] width 436 height 296
drag, startPoint x: 214, startPoint y: 268, endPoint x: 225, endPoint y: 264, distance: 12.3
click at [217, 269] on span "CR: Rp 364.391,00 (5) DB: Rp 0,00 (0) Variance: Rp 364.391,00 (5)" at bounding box center [166, 271] width 173 height 7
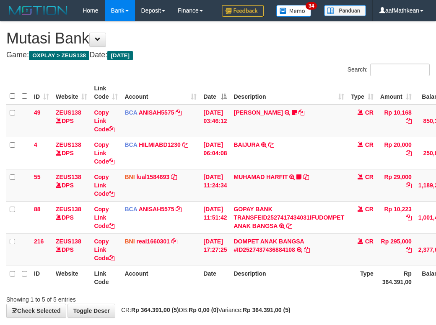
scroll to position [60, 37]
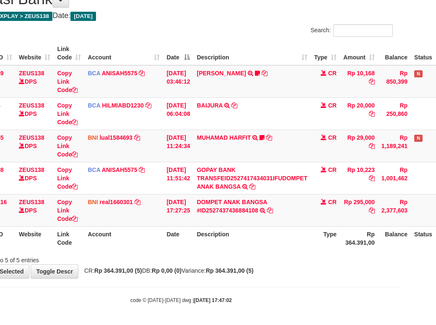
click at [238, 255] on div "Showing 1 to 5 of 5 entries" at bounding box center [181, 259] width 436 height 12
click at [294, 242] on th "Description" at bounding box center [251, 239] width 117 height 24
click at [297, 245] on th "Description" at bounding box center [251, 239] width 117 height 24
click at [253, 233] on th "Description" at bounding box center [251, 239] width 117 height 24
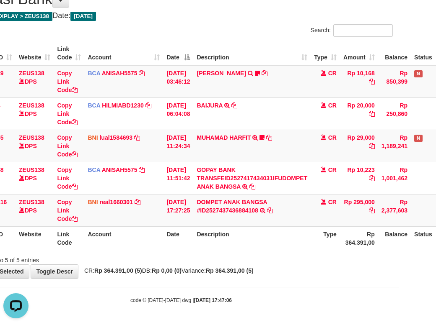
click at [260, 234] on th "Description" at bounding box center [251, 239] width 117 height 24
drag, startPoint x: 262, startPoint y: 235, endPoint x: 268, endPoint y: 241, distance: 8.9
click at [268, 241] on th "Description" at bounding box center [251, 239] width 117 height 24
click at [287, 258] on div "Showing 1 to 5 of 5 entries" at bounding box center [181, 259] width 436 height 12
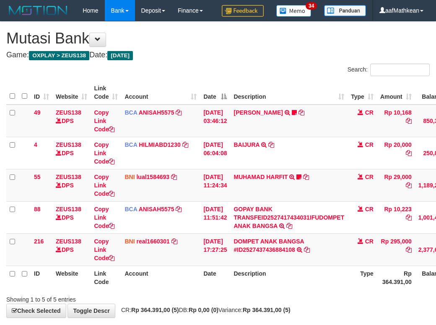
scroll to position [60, 37]
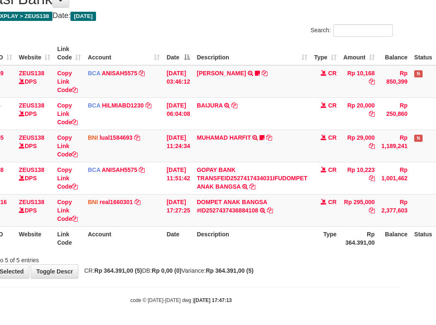
click at [271, 258] on div "Showing 1 to 5 of 5 entries" at bounding box center [181, 259] width 436 height 12
click at [274, 263] on div "Showing 1 to 5 of 5 entries" at bounding box center [181, 259] width 436 height 12
drag, startPoint x: 268, startPoint y: 264, endPoint x: 267, endPoint y: 275, distance: 11.0
click at [266, 267] on div "**********" at bounding box center [181, 130] width 436 height 296
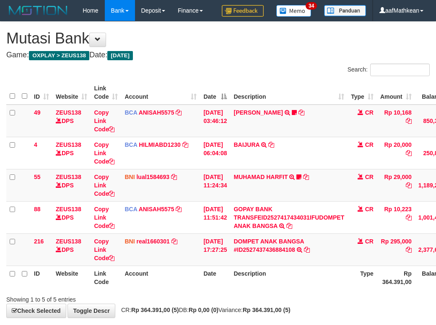
scroll to position [60, 37]
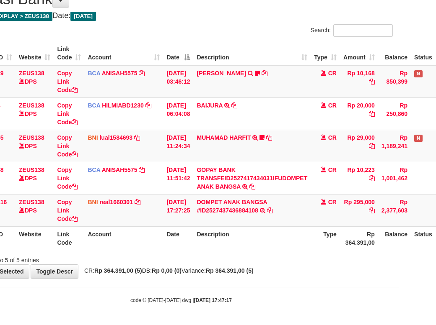
click at [253, 271] on strong "Rp 364.391,00 (5)" at bounding box center [230, 271] width 48 height 7
drag, startPoint x: 291, startPoint y: 262, endPoint x: 290, endPoint y: 267, distance: 5.1
click at [292, 263] on div "Showing 1 to 5 of 5 entries" at bounding box center [181, 259] width 436 height 12
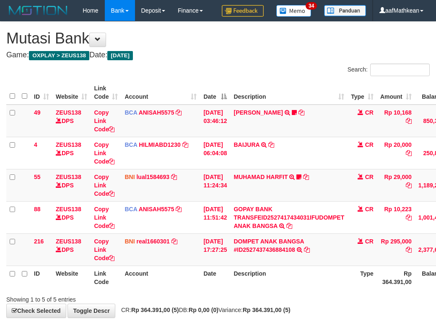
scroll to position [60, 37]
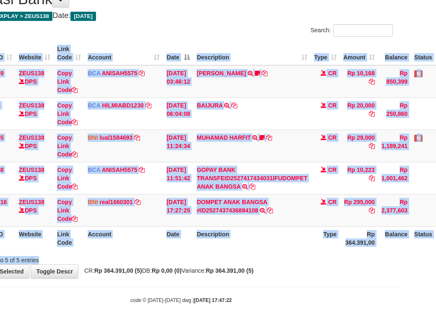
drag, startPoint x: 299, startPoint y: 252, endPoint x: 299, endPoint y: 262, distance: 10.1
click at [299, 262] on div "Search: ID Website Link Code Account Date Description Type Amount Balance Statu…" at bounding box center [180, 144] width 423 height 240
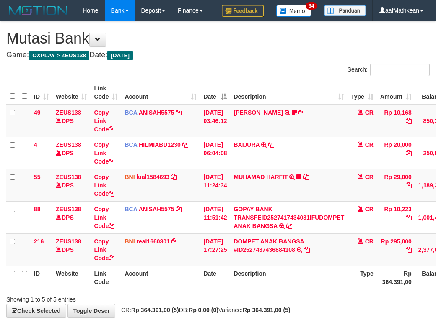
scroll to position [60, 37]
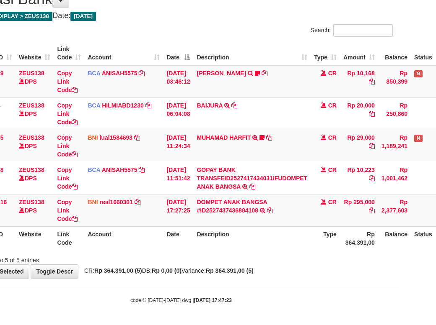
click at [310, 268] on div "**********" at bounding box center [181, 130] width 436 height 296
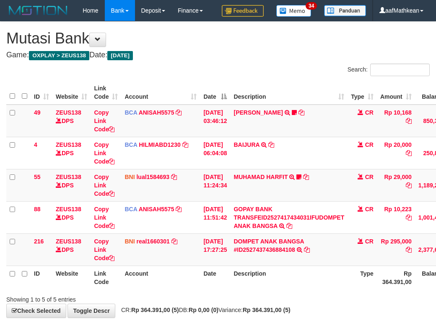
scroll to position [60, 37]
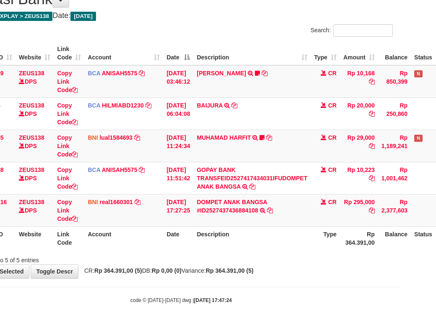
drag, startPoint x: 284, startPoint y: 261, endPoint x: 271, endPoint y: 270, distance: 15.7
click at [271, 269] on div "**********" at bounding box center [181, 130] width 436 height 296
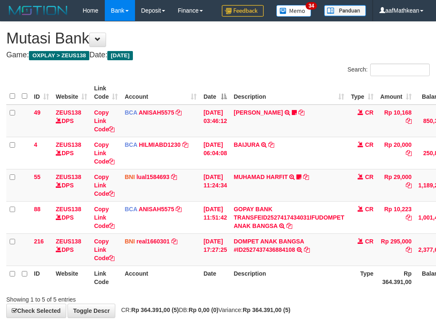
scroll to position [60, 37]
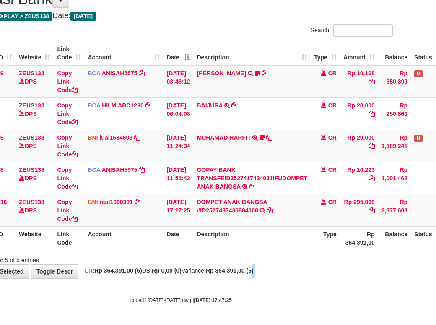
drag, startPoint x: 274, startPoint y: 276, endPoint x: 277, endPoint y: 284, distance: 7.9
click at [276, 282] on body "Toggle navigation Home Bank Account List Load By Website Group [OXPLAY] ZEUS138…" at bounding box center [181, 143] width 436 height 365
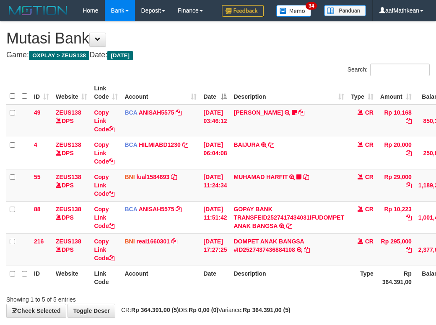
scroll to position [60, 37]
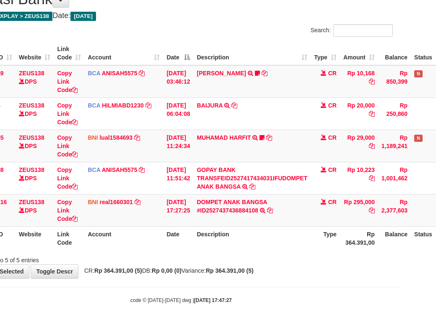
click at [286, 288] on body "Toggle navigation Home Bank Account List Load By Website Group [OXPLAY] ZEUS138…" at bounding box center [181, 143] width 436 height 365
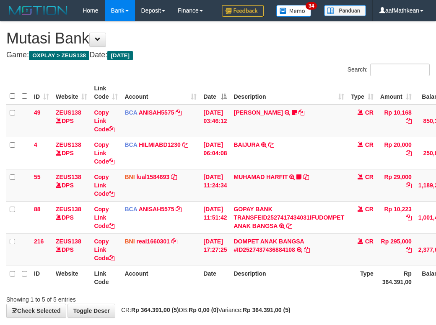
scroll to position [60, 37]
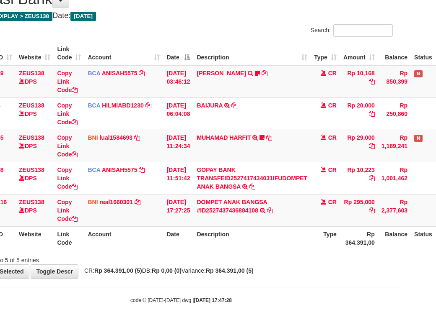
click at [287, 281] on body "Toggle navigation Home Bank Account List Load By Website Group [OXPLAY] ZEUS138…" at bounding box center [181, 143] width 436 height 365
click at [286, 283] on body "Toggle navigation Home Bank Account List Load By Website Group [OXPLAY] ZEUS138…" at bounding box center [181, 143] width 436 height 365
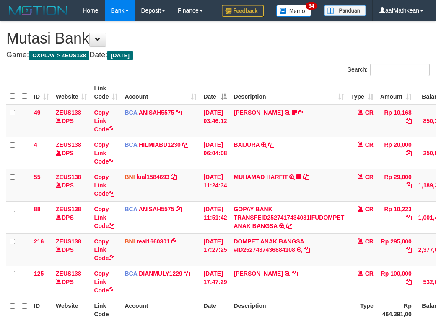
scroll to position [61, 37]
click at [284, 325] on div "Showing 1 to 6 of 6 entries" at bounding box center [218, 331] width 436 height 12
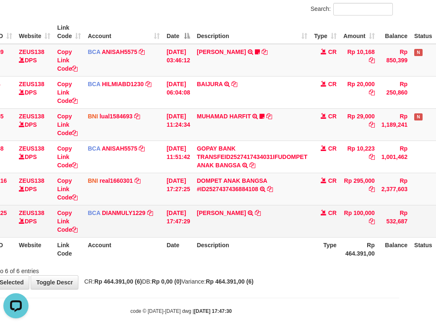
click at [225, 237] on td "EKO YUNI PRIYANTO TRSF E-BANKING CR 0110/FTSCY/WS95031 100000.00EKO YUNI PRIYAN…" at bounding box center [251, 221] width 117 height 32
click at [253, 237] on td "EKO YUNI PRIYANTO TRSF E-BANKING CR 0110/FTSCY/WS95031 100000.00EKO YUNI PRIYAN…" at bounding box center [251, 221] width 117 height 32
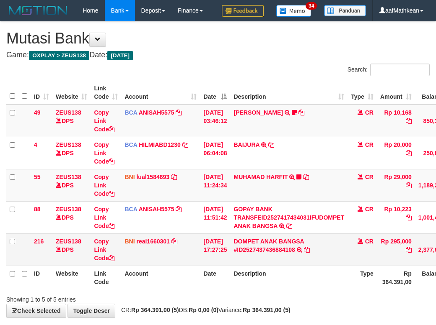
drag, startPoint x: 0, startPoint y: 0, endPoint x: 288, endPoint y: 256, distance: 385.1
click at [287, 234] on td "GOPAY BANK TRANSFEID2527417434031IFUDOMPET ANAK BANGSA TRSF E-BANKING CR 0110/F…" at bounding box center [288, 217] width 117 height 32
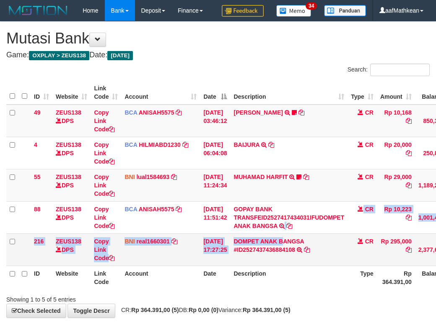
click at [287, 256] on tbody "49 ZEUS138 DPS Copy Link Code BCA ANISAH5575 DPS ANISAH mutasi_20251001_3827 | …" at bounding box center [256, 186] width 500 height 162
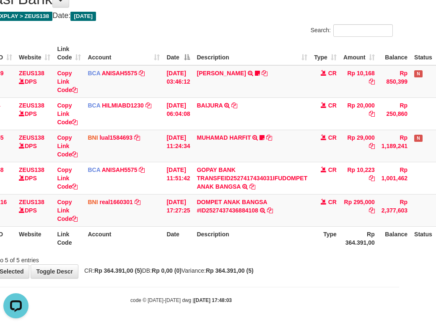
click at [261, 237] on th "Description" at bounding box center [251, 239] width 117 height 24
drag, startPoint x: 266, startPoint y: 241, endPoint x: 275, endPoint y: 247, distance: 10.9
click at [271, 243] on th "Description" at bounding box center [251, 239] width 117 height 24
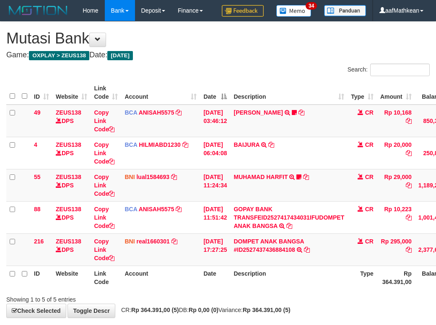
scroll to position [60, 37]
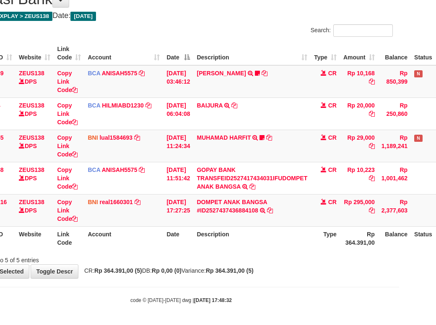
click at [268, 243] on th "Description" at bounding box center [251, 239] width 117 height 24
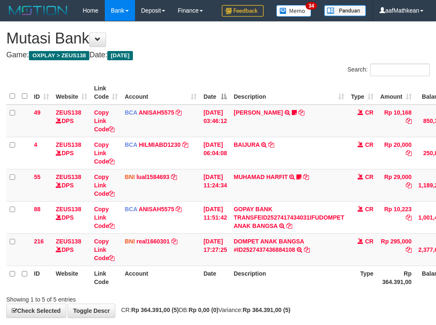
scroll to position [60, 37]
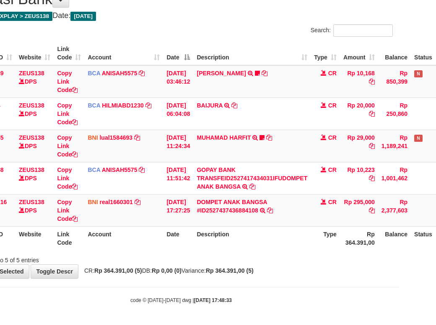
drag, startPoint x: 281, startPoint y: 240, endPoint x: 279, endPoint y: 249, distance: 10.0
click at [279, 246] on th "Description" at bounding box center [251, 239] width 117 height 24
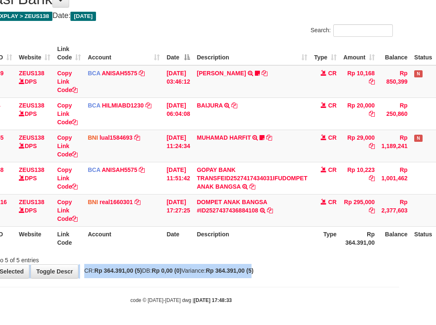
drag, startPoint x: 273, startPoint y: 271, endPoint x: 269, endPoint y: 274, distance: 4.5
click at [269, 274] on div "**********" at bounding box center [181, 130] width 436 height 296
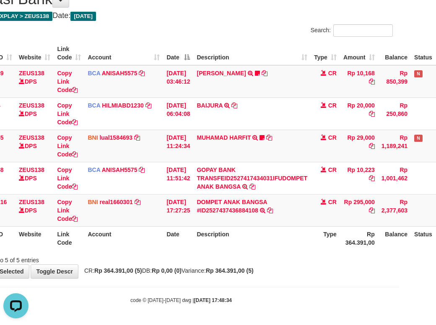
click at [245, 264] on div "**********" at bounding box center [181, 130] width 436 height 296
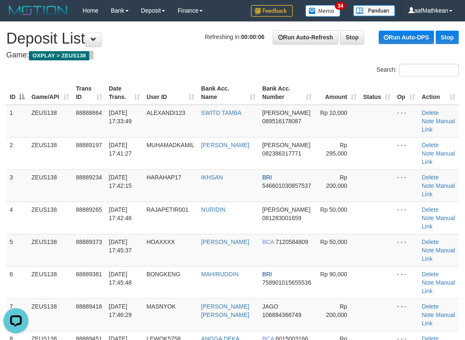
click at [106, 52] on h4 "Game: OXPLAY > ZEUS138" at bounding box center [232, 55] width 452 height 8
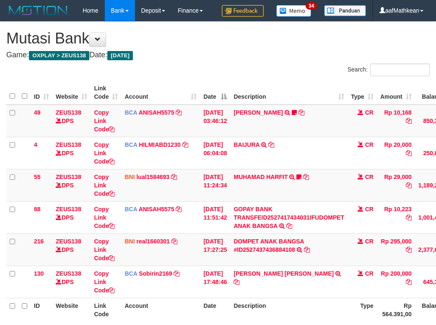
scroll to position [61, 37]
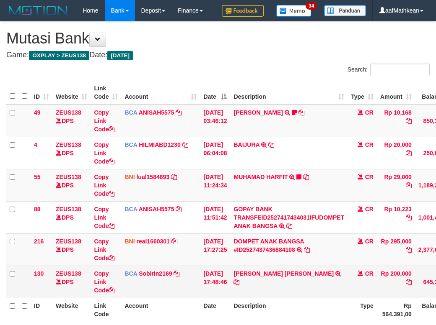
scroll to position [61, 37]
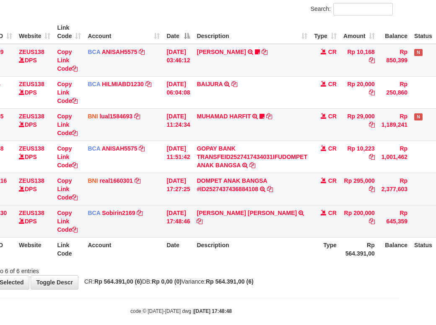
click at [269, 234] on td "ZEID [PERSON_NAME] TRSF E-BANKING CR 0110/FTSCY/WS95271 200000.00[PERSON_NAME] …" at bounding box center [251, 221] width 117 height 32
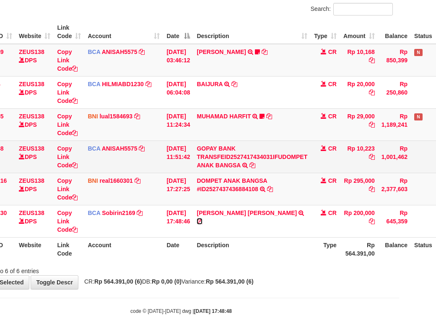
drag, startPoint x: 269, startPoint y: 234, endPoint x: 356, endPoint y: 179, distance: 102.8
click at [202, 225] on icon at bounding box center [199, 222] width 6 height 6
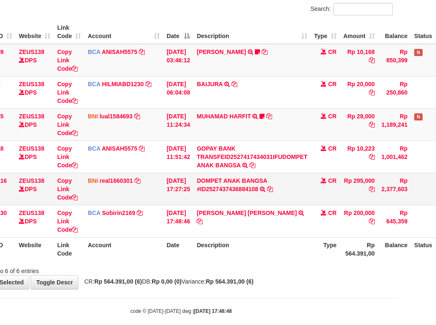
click at [142, 204] on td "BNI real1660301 DPS REYHAN ALMANSYAH mutasi_20251001_4647 | 216 mutasi_20251001…" at bounding box center [123, 189] width 79 height 32
drag, startPoint x: 282, startPoint y: 296, endPoint x: 279, endPoint y: 293, distance: 4.5
click at [280, 276] on div "Showing 1 to 6 of 6 entries" at bounding box center [181, 270] width 436 height 12
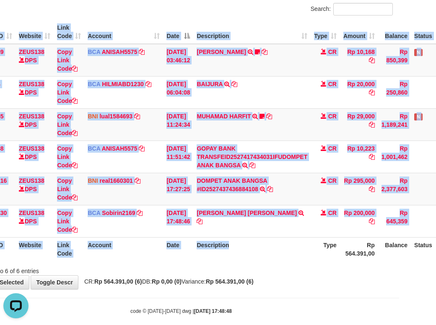
drag, startPoint x: 281, startPoint y: 281, endPoint x: 285, endPoint y: 276, distance: 7.0
click at [282, 264] on div "ID Website Link Code Account Date Description Type Amount Balance Status Action…" at bounding box center [181, 141] width 436 height 246
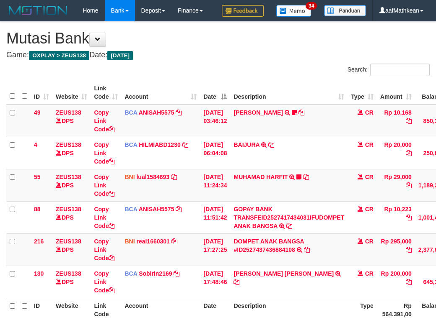
click at [289, 266] on td "ZEID AMAR BAHRI TRSF E-BANKING CR 0110/FTSCY/WS95271 200000.00ZEID AMAR BAHRI" at bounding box center [288, 282] width 117 height 32
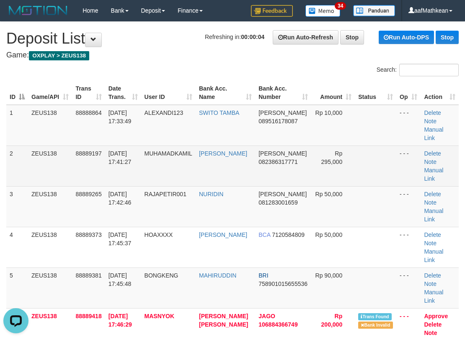
click at [152, 138] on tbody "1 ZEUS138 88888864 01/10/2025 17:33:49 ALEXANDI123 SWITO TAMBA DANA 08951617808…" at bounding box center [232, 304] width 452 height 398
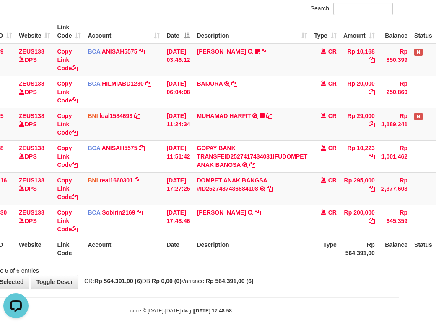
scroll to position [61, 37]
drag, startPoint x: 189, startPoint y: 114, endPoint x: 229, endPoint y: 219, distance: 112.4
click at [217, 192] on div "Search: ID Website Link Code Account Date Description Type Amount Balance Statu…" at bounding box center [180, 139] width 423 height 273
click at [226, 227] on tbody "49 ZEUS138 DPS Copy Link Code BCA ANISAH5575 DPS ANISAH mutasi_20251001_3827 | …" at bounding box center [219, 141] width 500 height 194
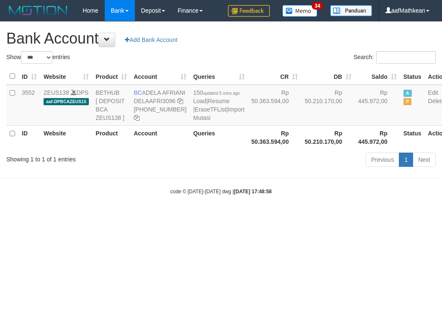
select select "***"
drag, startPoint x: 148, startPoint y: 92, endPoint x: 163, endPoint y: 100, distance: 16.7
click at [163, 100] on td "BCA DELA AFRIANI DELAAFRI3096 869-245-8639" at bounding box center [159, 105] width 59 height 41
copy td "DELA AFRIANI"
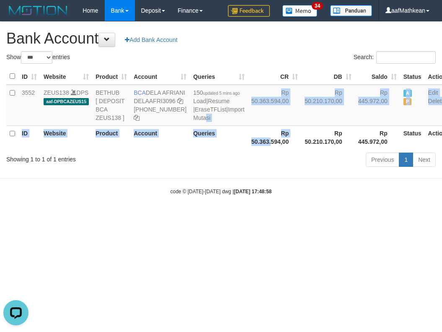
click at [177, 124] on table "ID Website Product Account Queries CR DB Saldo Status Action 3552 ZEUS138 DPS a…" at bounding box center [227, 108] width 443 height 81
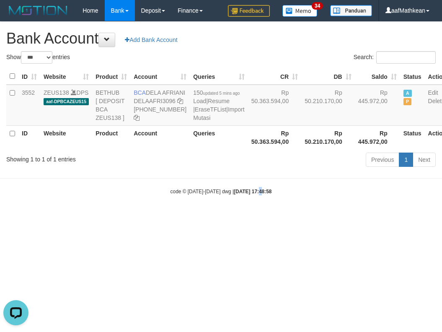
drag, startPoint x: 251, startPoint y: 246, endPoint x: 257, endPoint y: 253, distance: 8.9
click at [256, 216] on html "Toggle navigation Home Bank Account List Load By Website Group [OXPLAY] ZEUS138…" at bounding box center [221, 108] width 442 height 216
drag, startPoint x: 198, startPoint y: 233, endPoint x: 147, endPoint y: 185, distance: 69.3
click at [188, 216] on body "Toggle navigation Home Bank Account List Load By Website Group [OXPLAY] ZEUS138…" at bounding box center [221, 108] width 442 height 216
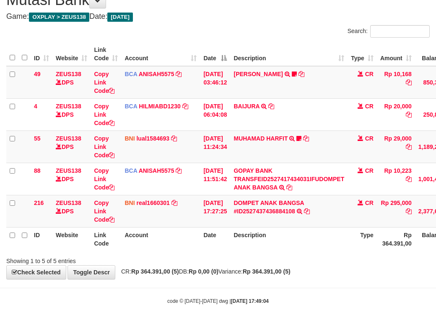
scroll to position [60, 0]
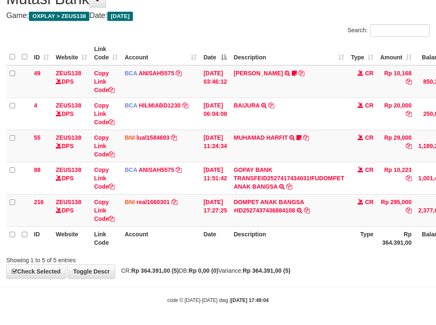
click at [296, 241] on th "Description" at bounding box center [288, 239] width 117 height 24
drag, startPoint x: 354, startPoint y: 285, endPoint x: 503, endPoint y: 334, distance: 156.6
click at [435, 325] on html "Toggle navigation Home Bank Account List Load By Website Group [OXPLAY] ZEUS138…" at bounding box center [218, 143] width 436 height 365
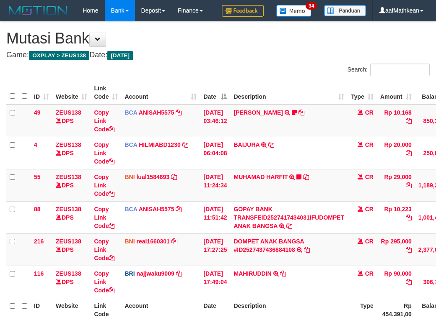
scroll to position [61, 76]
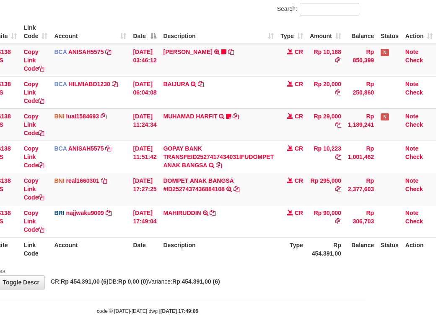
click at [217, 261] on th "Description" at bounding box center [218, 249] width 117 height 24
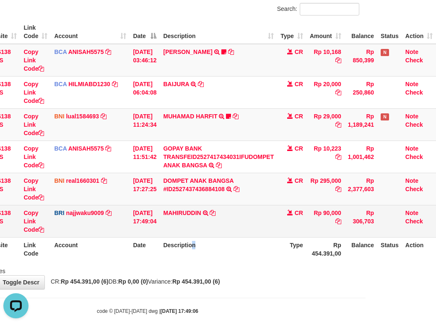
click at [206, 237] on td "[PERSON_NAME] TRANSFER NBMB MAHIRUDDIN TO [PERSON_NAME] NINGSIH" at bounding box center [218, 221] width 117 height 32
drag, startPoint x: 212, startPoint y: 253, endPoint x: 222, endPoint y: 254, distance: 10.1
click at [214, 237] on td "MAHIRUDDIN TRANSFER NBMB MAHIRUDDIN TO SITI KURNIA NINGSIH" at bounding box center [218, 221] width 117 height 32
drag, startPoint x: 241, startPoint y: 254, endPoint x: 244, endPoint y: 257, distance: 4.7
click at [243, 237] on td "MAHIRUDDIN TRANSFER NBMB MAHIRUDDIN TO SITI KURNIA NINGSIH" at bounding box center [218, 221] width 117 height 32
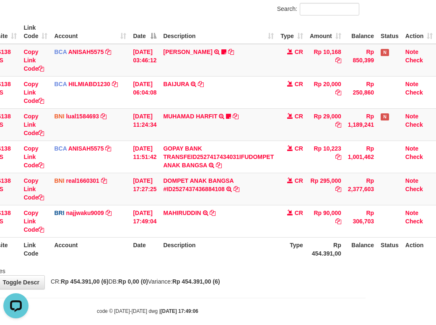
click at [245, 237] on td "MAHIRUDDIN TRANSFER NBMB MAHIRUDDIN TO SITI KURNIA NINGSIH" at bounding box center [218, 221] width 117 height 32
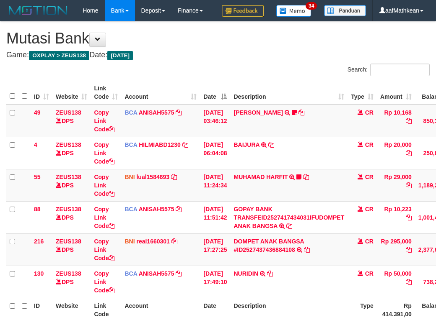
scroll to position [61, 76]
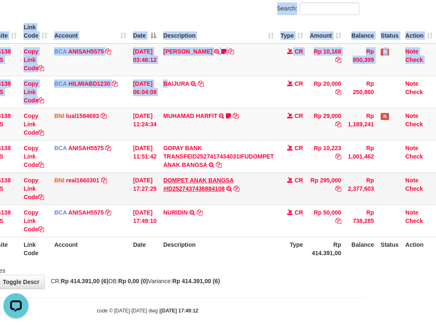
click at [194, 188] on div "**********" at bounding box center [148, 125] width 436 height 328
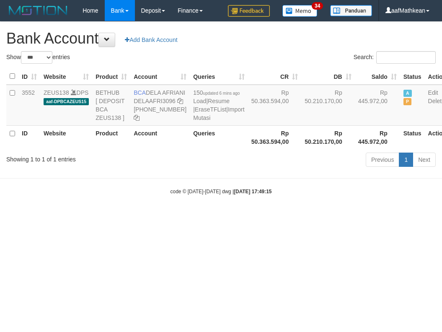
select select "***"
click at [153, 163] on div "Showing 1 to 1 of 1 entries" at bounding box center [92, 158] width 172 height 12
click at [177, 104] on icon at bounding box center [180, 101] width 6 height 6
drag, startPoint x: 149, startPoint y: 92, endPoint x: 164, endPoint y: 100, distance: 17.2
click at [164, 100] on td "BCA DELA AFRIANI DELAAFRI3096 [PHONE_NUMBER]" at bounding box center [159, 105] width 59 height 41
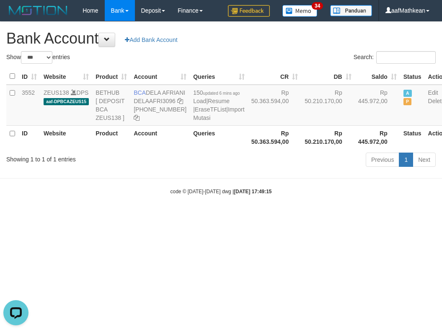
copy td "DELA AFRIANI"
drag, startPoint x: 204, startPoint y: 225, endPoint x: 211, endPoint y: 230, distance: 8.1
click at [208, 216] on body "Toggle navigation Home Bank Account List Load By Website Group [OXPLAY] ZEUS138…" at bounding box center [221, 108] width 442 height 216
drag, startPoint x: 246, startPoint y: 214, endPoint x: 438, endPoint y: 189, distance: 193.4
click at [294, 209] on body "Toggle navigation Home Bank Account List Load By Website Group [OXPLAY] ZEUS138…" at bounding box center [221, 108] width 442 height 216
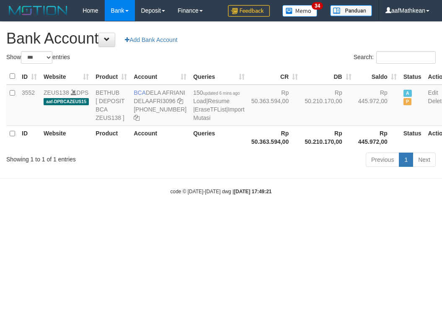
select select "***"
drag, startPoint x: 249, startPoint y: 187, endPoint x: 440, endPoint y: 230, distance: 195.7
click at [410, 216] on body "Toggle navigation Home Bank Account List Load By Website Group [OXPLAY] ZEUS138…" at bounding box center [221, 108] width 442 height 216
select select "***"
drag, startPoint x: 234, startPoint y: 217, endPoint x: 235, endPoint y: 238, distance: 21.0
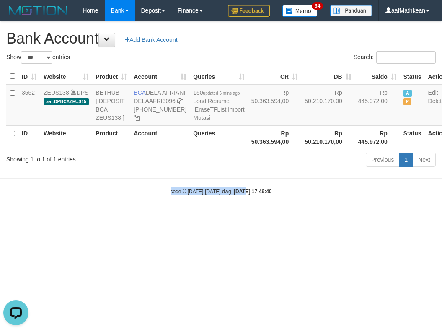
click at [236, 216] on body "Toggle navigation Home Bank Account List Load By Website Group [OXPLAY] ZEUS138…" at bounding box center [221, 108] width 442 height 216
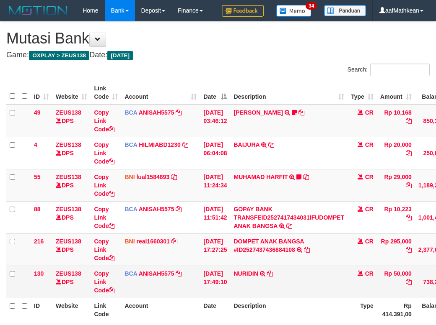
click at [230, 266] on td "NURIDIN TRSF E-BANKING CR 0110/FTSCY/WS95051 50000.002025100149132025 TRFDN-NUR…" at bounding box center [288, 282] width 117 height 32
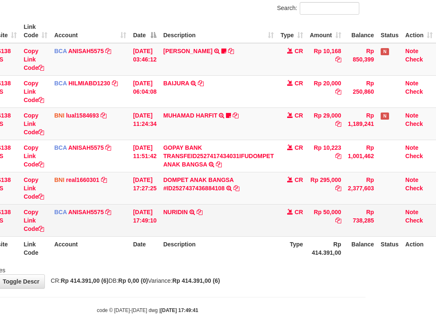
click at [246, 237] on td "NURIDIN TRSF E-BANKING CR 0110/FTSCY/WS95051 50000.002025100149132025 TRFDN-NUR…" at bounding box center [218, 220] width 117 height 32
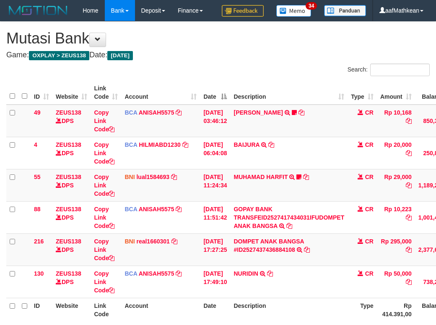
scroll to position [62, 76]
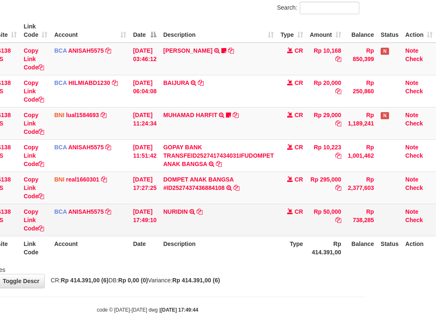
click at [232, 236] on td "NURIDIN TRSF E-BANKING CR 0110/FTSCY/WS95051 50000.002025100149132025 TRFDN-[PE…" at bounding box center [218, 220] width 117 height 32
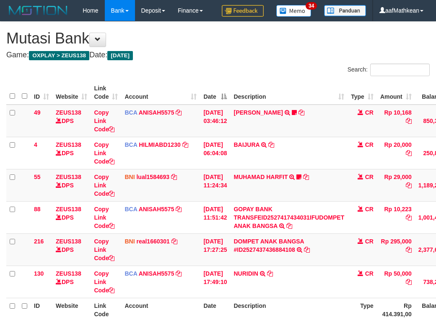
scroll to position [62, 76]
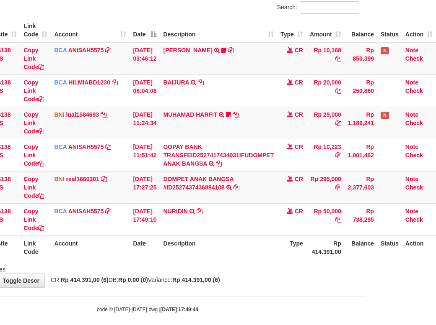
click at [264, 236] on td "NURIDIN TRSF E-BANKING CR 0110/FTSCY/WS95051 50000.002025100149132025 TRFDN-[PE…" at bounding box center [218, 220] width 117 height 32
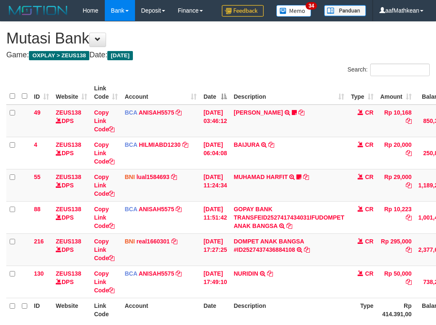
scroll to position [62, 76]
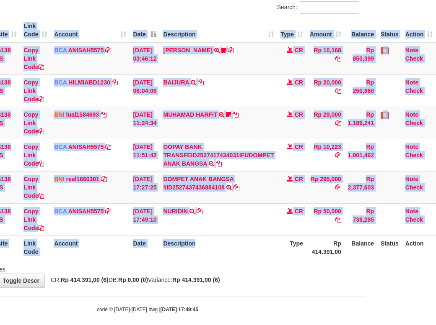
click at [246, 262] on div "ID Website Link Code Account Date Description Type Amount Balance Status Action…" at bounding box center [148, 139] width 436 height 246
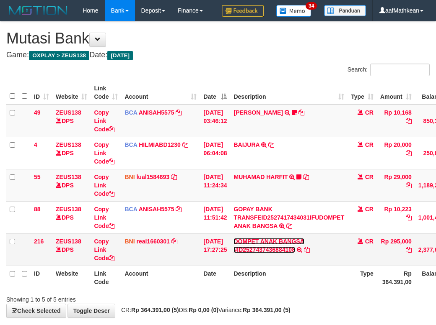
click at [233, 238] on link "DOMPET ANAK BANGSA #ID2527437436884108" at bounding box center [268, 245] width 70 height 15
drag, startPoint x: 245, startPoint y: 260, endPoint x: 279, endPoint y: 256, distance: 34.6
click at [244, 260] on div "Search: ID Website Link Code Account Date Description Type Amount Balance Statu…" at bounding box center [217, 184] width 423 height 240
click at [233, 238] on link "DOMPET ANAK BANGSA #ID2527437436884108" at bounding box center [268, 245] width 70 height 15
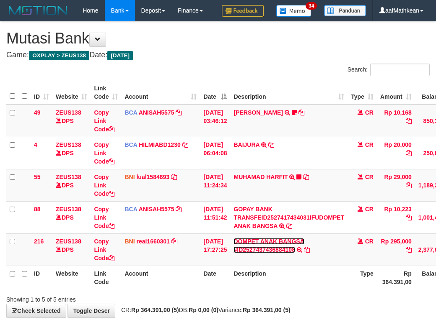
drag, startPoint x: 279, startPoint y: 221, endPoint x: 196, endPoint y: 3, distance: 232.8
click at [269, 173] on tbody "49 ZEUS138 DPS Copy Link Code BCA ANISAH5575 DPS [PERSON_NAME] mutasi_20251001_…" at bounding box center [256, 186] width 500 height 162
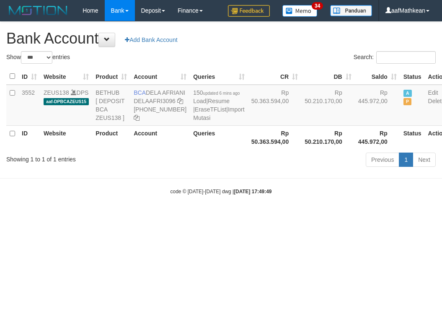
select select "***"
drag, startPoint x: 148, startPoint y: 92, endPoint x: 163, endPoint y: 101, distance: 17.8
click at [163, 101] on td "BCA DELA AFRIANI DELAAFRI3096 [PHONE_NUMBER]" at bounding box center [159, 105] width 59 height 41
copy td "DELA AFRIANI"
drag, startPoint x: 283, startPoint y: 225, endPoint x: 439, endPoint y: 222, distance: 155.8
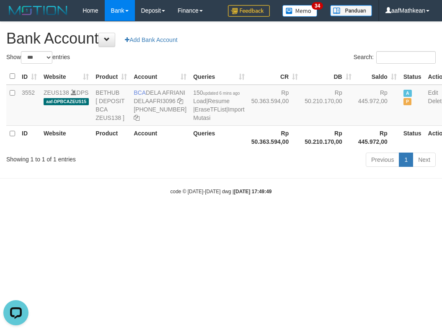
click at [331, 216] on body "Toggle navigation Home Bank Account List Load By Website Group [OXPLAY] ZEUS138…" at bounding box center [221, 108] width 442 height 216
click at [149, 170] on div "Showing 1 to 1 of 1 entries Previous 1 Next" at bounding box center [221, 161] width 442 height 18
select select "***"
click at [177, 104] on icon at bounding box center [180, 101] width 6 height 6
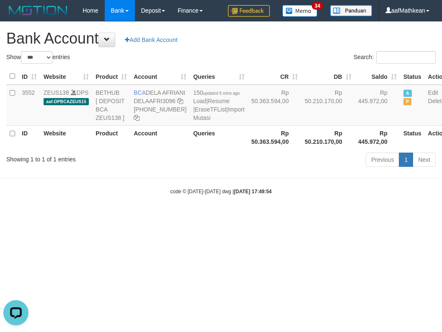
click at [281, 195] on div "code © [DATE]-[DATE] dwg | [DATE] 17:49:54" at bounding box center [221, 191] width 442 height 8
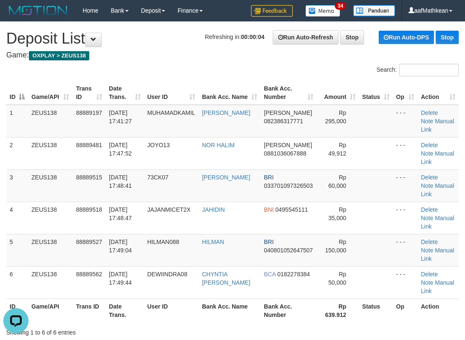
drag, startPoint x: 160, startPoint y: 44, endPoint x: 1, endPoint y: 101, distance: 168.0
click at [208, 167] on td "NOR HALIM" at bounding box center [230, 153] width 62 height 32
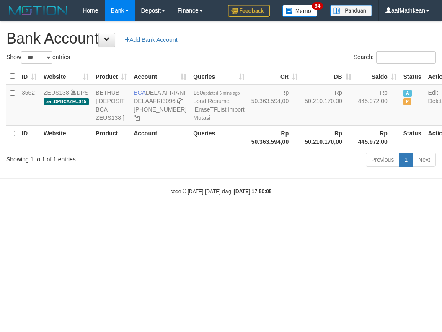
select select "***"
drag, startPoint x: 167, startPoint y: 220, endPoint x: 160, endPoint y: 135, distance: 85.3
click at [163, 149] on body "Toggle navigation Home Bank Account List Load By Website Group [OXPLAY] ZEUS138…" at bounding box center [221, 108] width 442 height 216
select select "***"
drag, startPoint x: 245, startPoint y: 118, endPoint x: 257, endPoint y: 174, distance: 57.4
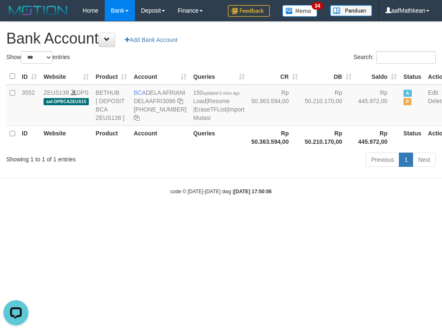
click at [252, 126] on td "Rp 50.363.594,00" at bounding box center [275, 105] width 54 height 41
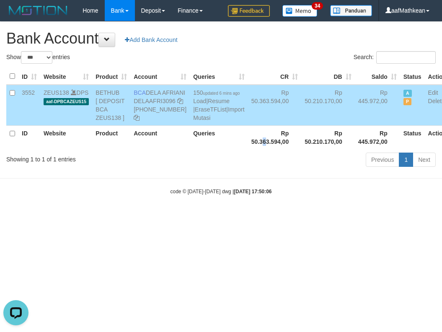
click at [248, 149] on th "Rp 50.363.594,00" at bounding box center [275, 137] width 54 height 24
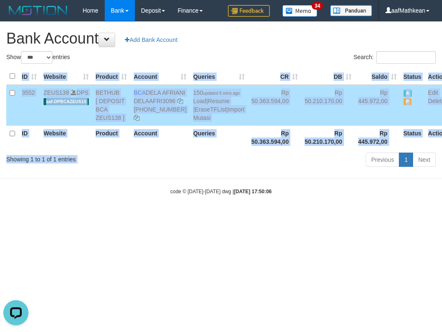
drag, startPoint x: 238, startPoint y: 176, endPoint x: 243, endPoint y: 178, distance: 5.4
click at [238, 170] on div "Show ** ** ** *** *** entries Search: ID Website Product Account Queries CR DB …" at bounding box center [220, 110] width 429 height 119
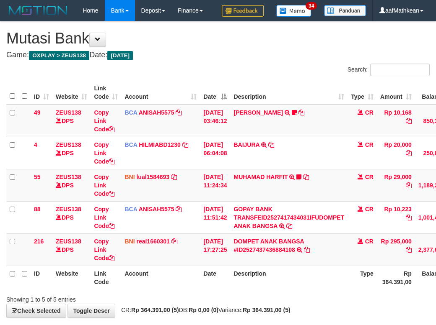
scroll to position [60, 76]
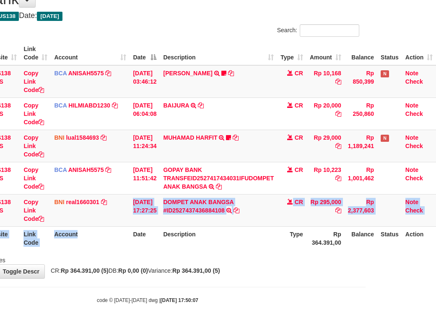
drag, startPoint x: 111, startPoint y: 229, endPoint x: 131, endPoint y: 229, distance: 20.1
click at [123, 235] on table "ID Website Link Code Account Date Description Type Amount Balance Status Action…" at bounding box center [186, 145] width 500 height 209
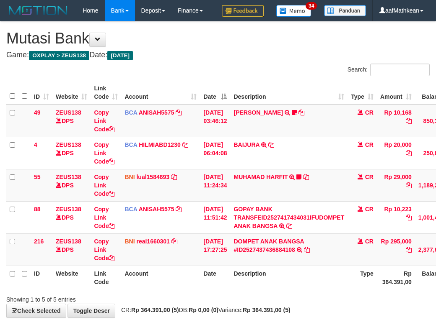
scroll to position [60, 76]
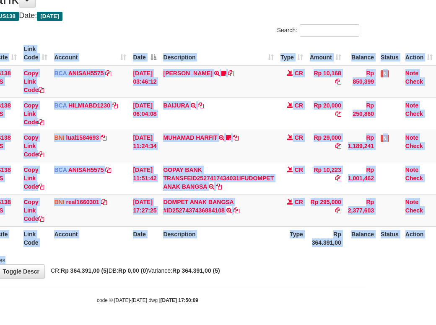
drag, startPoint x: 0, startPoint y: 0, endPoint x: 237, endPoint y: 253, distance: 346.1
click at [237, 253] on div "Search: ID Website Link Code Account Date Description Type Amount Balance Statu…" at bounding box center [147, 144] width 423 height 240
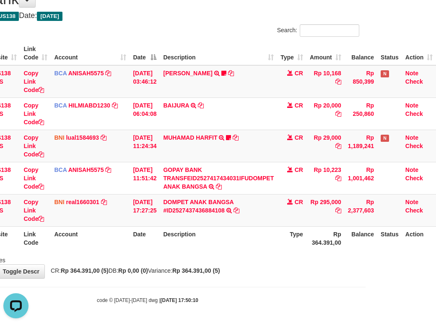
click at [250, 251] on div "ID Website Link Code Account Date Description Type Amount Balance Status Action…" at bounding box center [148, 146] width 436 height 214
click at [255, 257] on div "Showing 1 to 5 of 5 entries" at bounding box center [148, 259] width 436 height 12
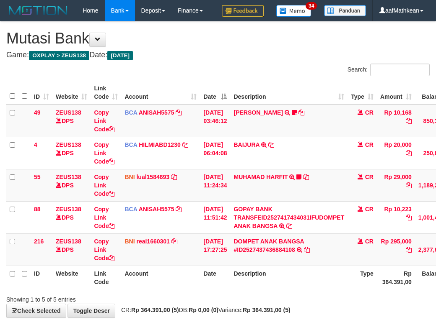
scroll to position [60, 76]
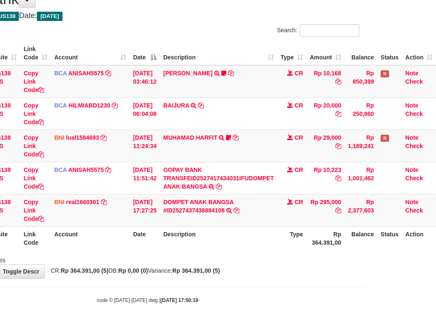
click at [210, 271] on strong "Rp 364.391,00 (5)" at bounding box center [196, 271] width 48 height 7
click at [365, 270] on html "Toggle navigation Home Bank Account List Load By Website Group [OXPLAY] ZEUS138…" at bounding box center [148, 143] width 436 height 365
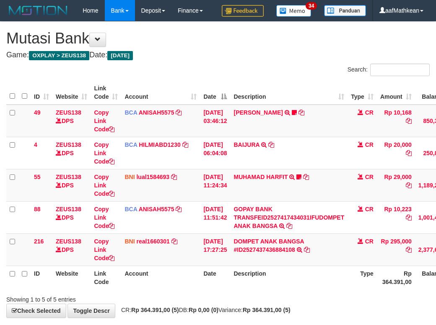
scroll to position [60, 76]
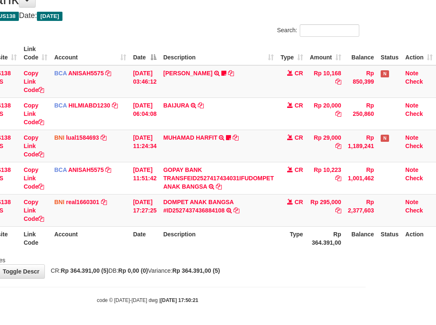
click at [254, 299] on div "code © [DATE]-[DATE] dwg | [DATE] 17:50:21" at bounding box center [148, 300] width 436 height 8
drag, startPoint x: 279, startPoint y: 296, endPoint x: 270, endPoint y: 295, distance: 8.4
click at [279, 296] on div "code © 2012-2018 dwg | 2025/10/01 17:50:21" at bounding box center [148, 300] width 436 height 8
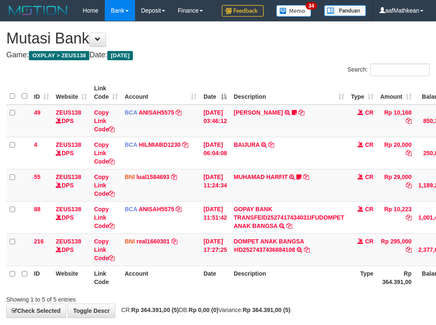
scroll to position [60, 76]
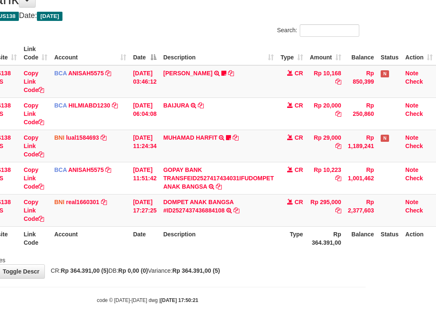
click at [186, 293] on body "Toggle navigation Home Bank Account List Load By Website Group [OXPLAY] ZEUS138…" at bounding box center [148, 143] width 436 height 365
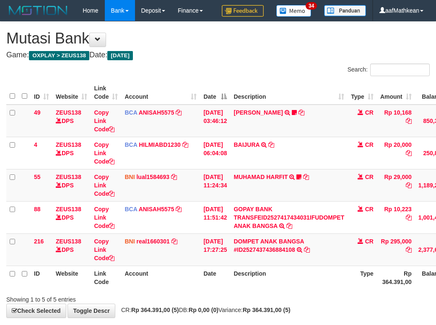
scroll to position [60, 76]
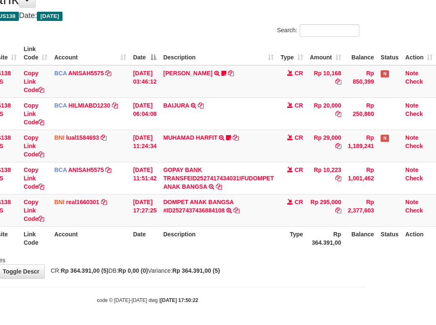
click at [187, 285] on body "Toggle navigation Home Bank Account List Load By Website Group [OXPLAY] ZEUS138…" at bounding box center [148, 143] width 436 height 365
click at [202, 249] on th "Description" at bounding box center [218, 239] width 117 height 24
click at [195, 243] on th "Description" at bounding box center [218, 239] width 117 height 24
click at [201, 241] on th "Description" at bounding box center [218, 239] width 117 height 24
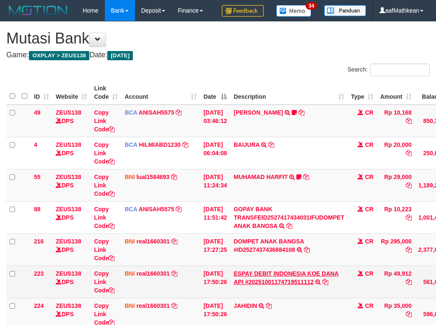
scroll to position [61, 76]
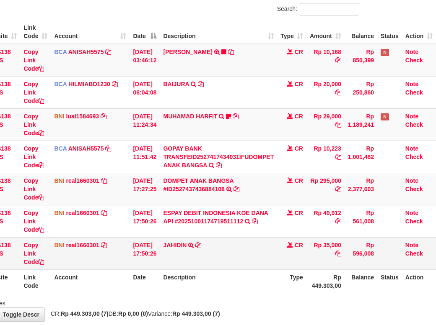
drag, startPoint x: 284, startPoint y: 279, endPoint x: 274, endPoint y: 280, distance: 10.9
click at [284, 270] on tr "224 ZEUS138 DPS Copy Link Code BNI real1660301 DPS REYHAN ALMANSYAH mutasi_2025…" at bounding box center [186, 253] width 500 height 32
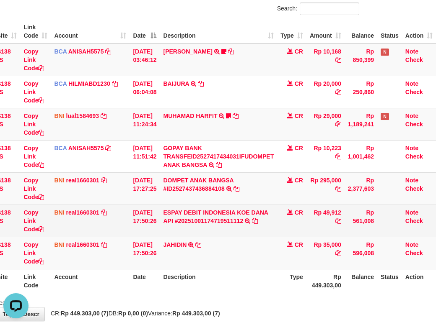
copy tr "49,912"
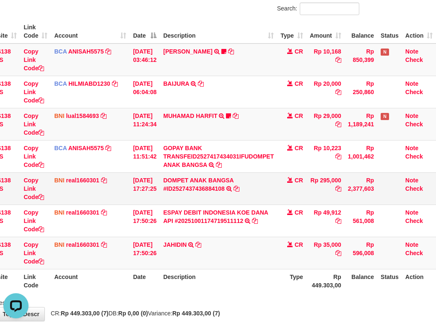
drag, startPoint x: 324, startPoint y: 228, endPoint x: 373, endPoint y: 205, distance: 54.2
click at [349, 230] on tr "223 ZEUS138 DPS Copy Link Code BNI real1660301 DPS [PERSON_NAME] mutasi_2025100…" at bounding box center [186, 221] width 500 height 32
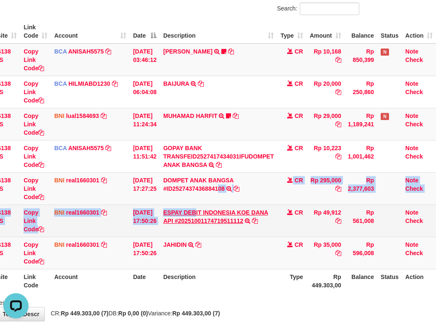
click at [176, 243] on tbody "49 ZEUS138 DPS Copy Link Code BCA ANISAH5575 DPS ANISAH mutasi_20251001_3827 | …" at bounding box center [186, 157] width 500 height 226
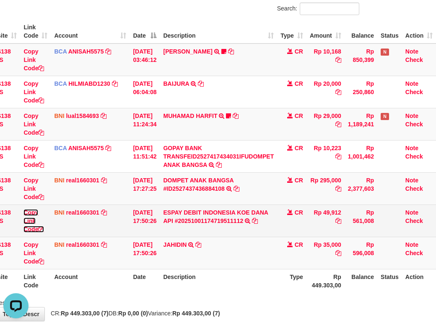
drag, startPoint x: 29, startPoint y: 248, endPoint x: 48, endPoint y: 249, distance: 18.9
click at [29, 233] on link "Copy Link Code" at bounding box center [33, 220] width 21 height 23
click at [33, 233] on link "Copy Link Code" at bounding box center [33, 220] width 21 height 23
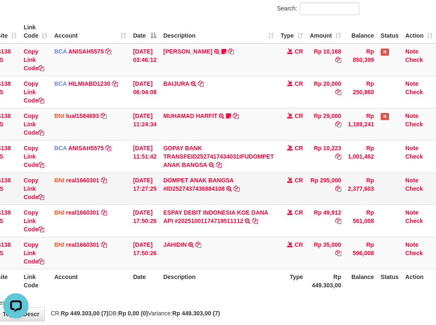
scroll to position [124, 0]
click at [163, 209] on link "ESPAY DEBIT INDONESIA KOE DANA API #20251001174719511112" at bounding box center [215, 216] width 105 height 15
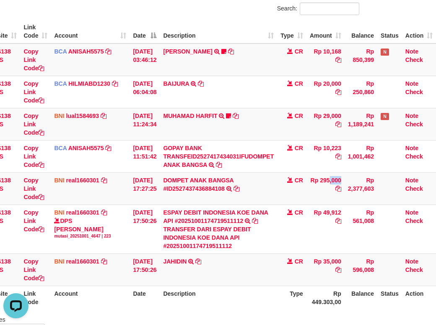
click at [327, 205] on td "Rp 295,000" at bounding box center [325, 189] width 38 height 32
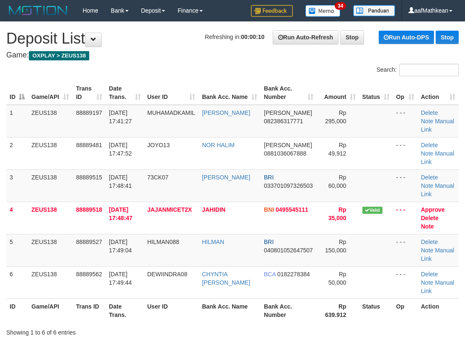
click at [95, 72] on div "Search:" at bounding box center [232, 71] width 465 height 15
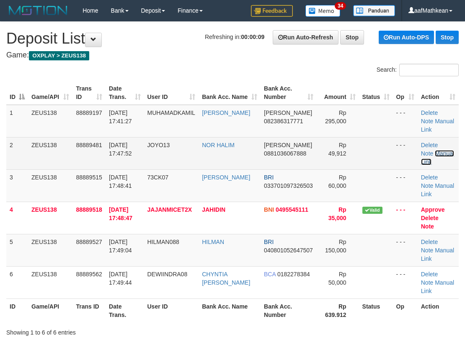
click at [444, 153] on link "Manual Link" at bounding box center [437, 157] width 33 height 15
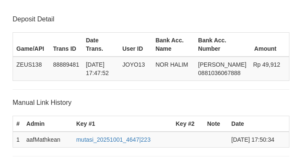
scroll to position [164, 0]
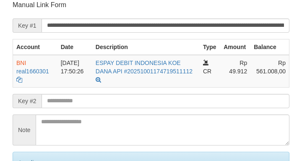
click at [114, 104] on input "text" at bounding box center [165, 101] width 248 height 14
click at [113, 102] on input "text" at bounding box center [165, 101] width 248 height 14
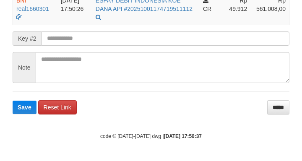
click at [62, 38] on input "text" at bounding box center [165, 38] width 248 height 14
click at [13, 101] on button "Save" at bounding box center [25, 107] width 24 height 13
click at [62, 38] on input "text" at bounding box center [165, 38] width 248 height 14
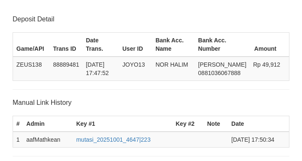
scroll to position [227, 0]
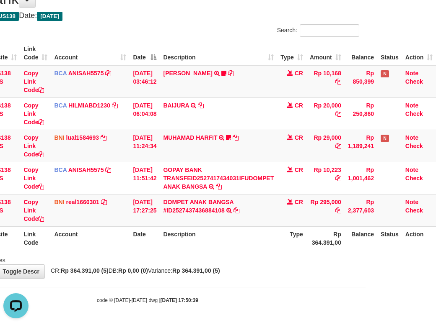
click at [294, 278] on div "**********" at bounding box center [148, 130] width 436 height 296
drag, startPoint x: 285, startPoint y: 280, endPoint x: 623, endPoint y: 243, distance: 339.6
click at [365, 243] on html "Toggle navigation Home Bank Account List Load By Website Group [OXPLAY] ZEUS138…" at bounding box center [148, 143] width 436 height 365
drag, startPoint x: 282, startPoint y: 284, endPoint x: 506, endPoint y: 263, distance: 225.5
click at [365, 263] on html "Toggle navigation Home Bank Account List Load By Website Group [OXPLAY] ZEUS138…" at bounding box center [148, 143] width 436 height 365
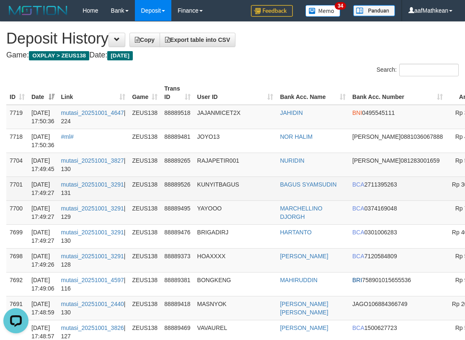
drag, startPoint x: 511, startPoint y: 137, endPoint x: 3, endPoint y: 195, distance: 511.8
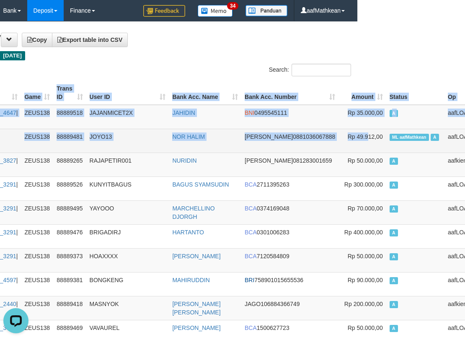
click at [390, 135] on span "ML aafMathkean" at bounding box center [409, 137] width 39 height 7
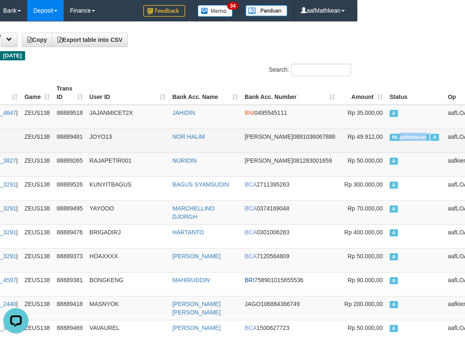
click at [390, 135] on span "ML aafMathkean" at bounding box center [409, 137] width 39 height 7
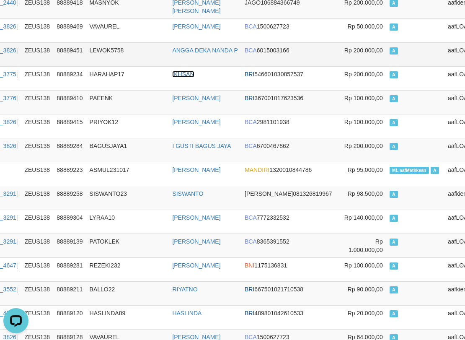
scroll to position [1113, 108]
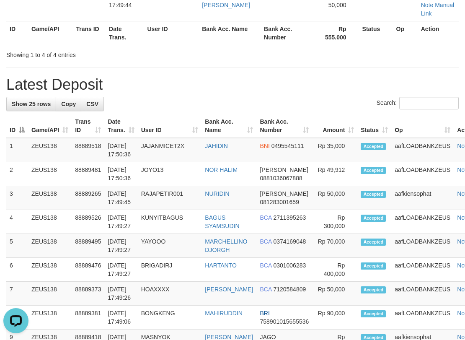
drag, startPoint x: 98, startPoint y: 56, endPoint x: 101, endPoint y: 62, distance: 6.2
click at [101, 61] on div "**********" at bounding box center [232, 300] width 465 height 982
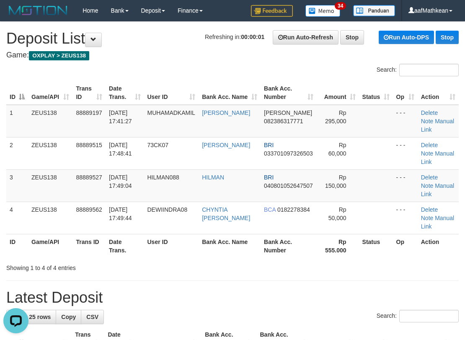
drag, startPoint x: 124, startPoint y: 77, endPoint x: 142, endPoint y: 73, distance: 17.6
click at [142, 73] on div "Search:" at bounding box center [232, 71] width 465 height 15
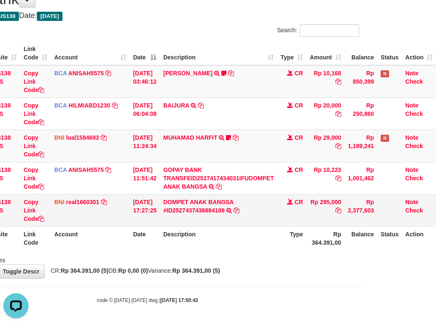
drag, startPoint x: 119, startPoint y: 154, endPoint x: 380, endPoint y: 199, distance: 265.7
click at [129, 173] on tbody "49 ZEUS138 DPS Copy Link Code BCA ANISAH5575 DPS ANISAH mutasi_20251001_3827 | …" at bounding box center [186, 146] width 500 height 162
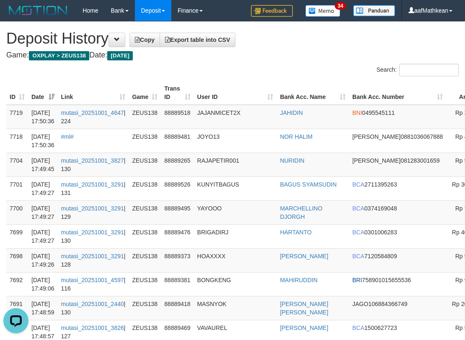
click at [244, 68] on div "Search:" at bounding box center [349, 71] width 220 height 15
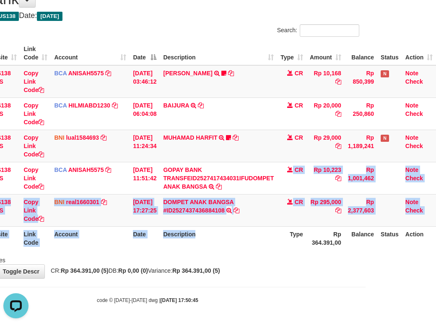
click at [264, 250] on table "ID Website Link Code Account Date Description Type Amount Balance Status Action…" at bounding box center [186, 145] width 500 height 209
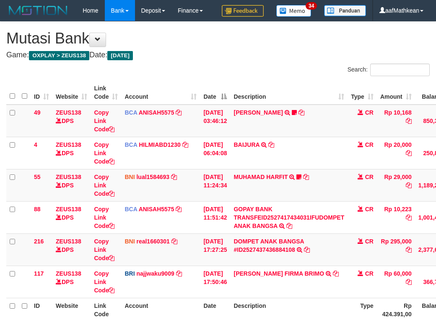
scroll to position [61, 76]
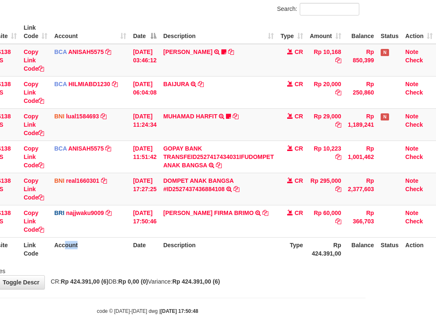
click at [77, 261] on th "Account" at bounding box center [90, 249] width 79 height 24
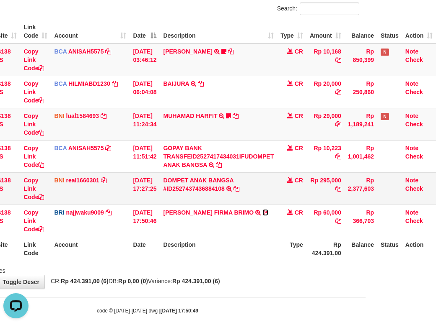
drag, startPoint x: 252, startPoint y: 235, endPoint x: 339, endPoint y: 197, distance: 95.1
click at [262, 216] on icon at bounding box center [265, 213] width 6 height 6
drag, startPoint x: 223, startPoint y: 250, endPoint x: 240, endPoint y: 267, distance: 24.3
click at [225, 237] on td "[PERSON_NAME] FIRMA BRIMO TRANSFER NBMB [PERSON_NAME] FIRMA BRIMO TO [PERSON_NA…" at bounding box center [218, 221] width 117 height 32
click at [237, 261] on th "Description" at bounding box center [218, 249] width 117 height 24
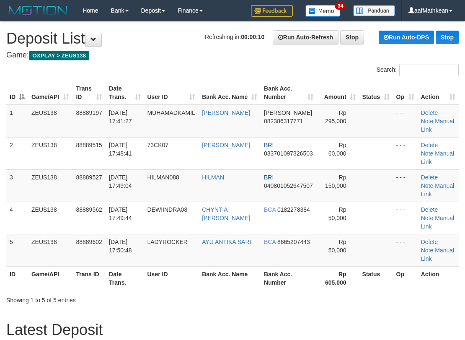
click at [232, 71] on div "Search:" at bounding box center [232, 71] width 465 height 15
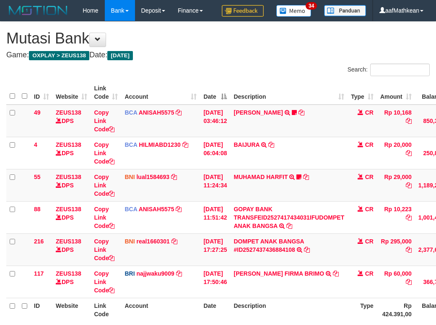
scroll to position [62, 76]
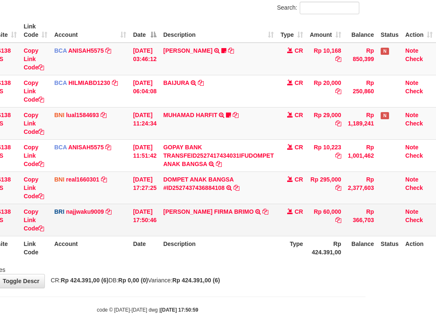
click at [263, 236] on td "[PERSON_NAME] FIRMA BRIMO TRANSFER NBMB [PERSON_NAME] FIRMA BRIMO TO [PERSON_NA…" at bounding box center [218, 220] width 117 height 32
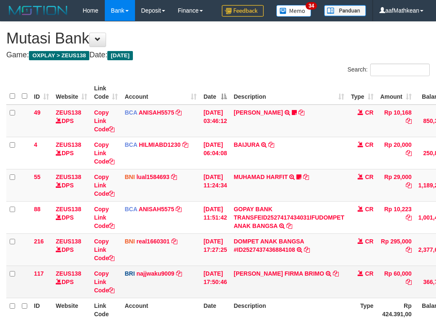
scroll to position [62, 76]
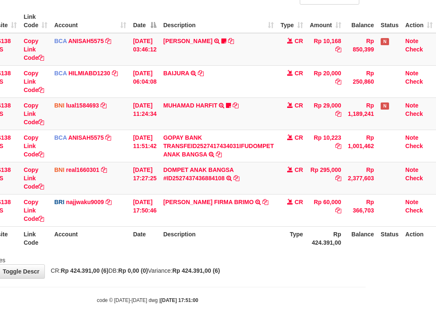
scroll to position [93, 76]
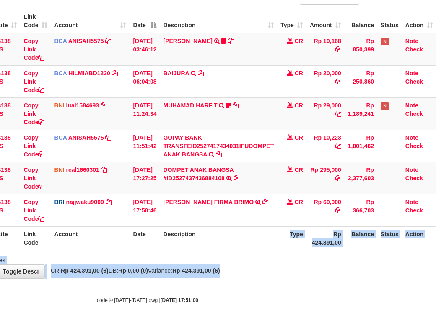
drag, startPoint x: 263, startPoint y: 241, endPoint x: 440, endPoint y: 295, distance: 185.6
click at [365, 289] on html "Toggle navigation Home Bank Account List Load By Website Group [OXPLAY] ZEUS138…" at bounding box center [148, 126] width 436 height 397
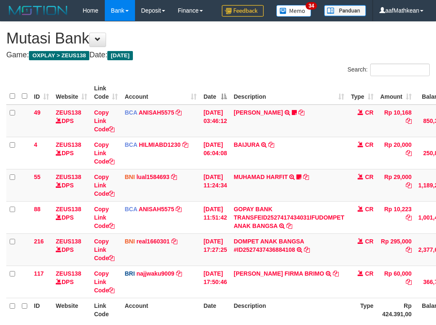
scroll to position [90, 76]
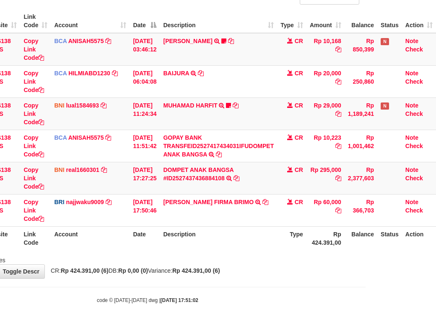
click at [145, 274] on strong "Rp 0,00 (0)" at bounding box center [133, 271] width 30 height 7
click at [148, 274] on strong "Rp 0,00 (0)" at bounding box center [133, 271] width 30 height 7
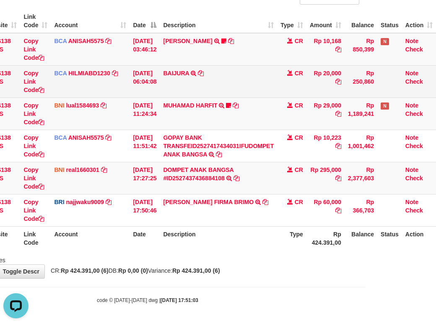
click at [221, 77] on td "BAIJURA TRSF E-BANKING CR 0110/FTSCY/WS95051 20000.002025100191215388 TRFDN-BAI…" at bounding box center [218, 81] width 117 height 32
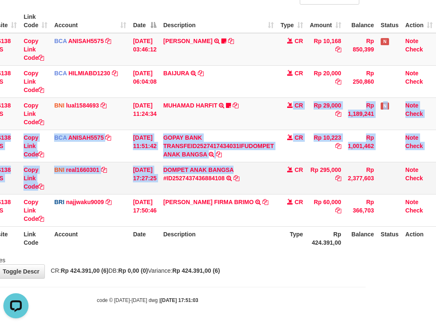
drag, startPoint x: 251, startPoint y: 171, endPoint x: 247, endPoint y: 233, distance: 61.7
click at [252, 175] on tbody "49 ZEUS138 DPS Copy Link Code BCA ANISAH5575 DPS [PERSON_NAME] mutasi_20251001_…" at bounding box center [186, 130] width 500 height 194
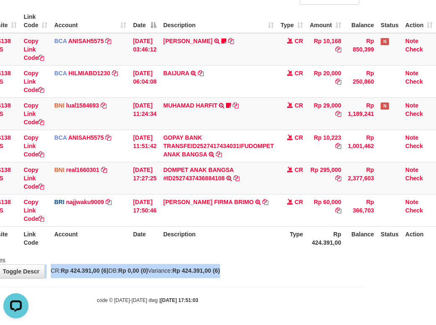
click at [295, 290] on body "Toggle navigation Home Bank Account List Load By Website Group [OXPLAY] ZEUS138…" at bounding box center [148, 126] width 436 height 397
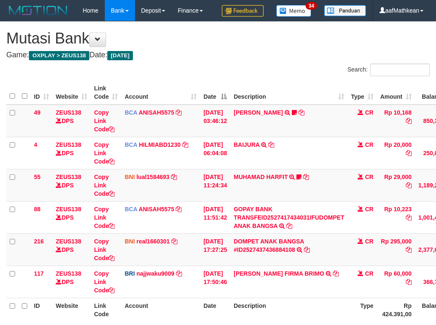
scroll to position [88, 76]
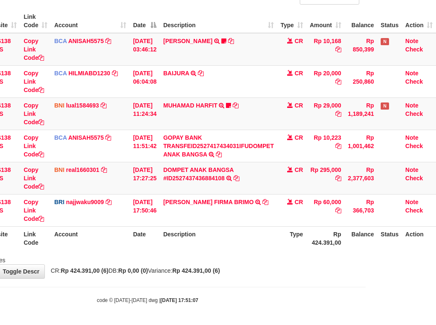
click at [309, 277] on div "**********" at bounding box center [148, 114] width 436 height 328
drag, startPoint x: 309, startPoint y: 277, endPoint x: 448, endPoint y: 305, distance: 142.2
click at [365, 305] on html "Toggle navigation Home Bank Account List Load By Website Group [OXPLAY] ZEUS138…" at bounding box center [148, 126] width 436 height 397
drag, startPoint x: 169, startPoint y: 268, endPoint x: 271, endPoint y: 280, distance: 102.1
click at [199, 275] on div "**********" at bounding box center [148, 114] width 436 height 328
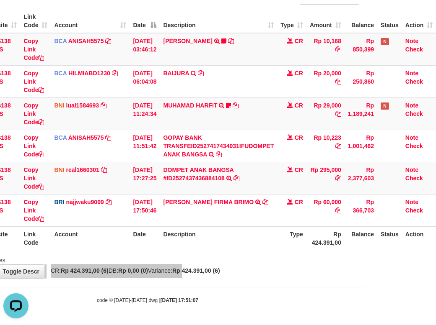
scroll to position [0, 0]
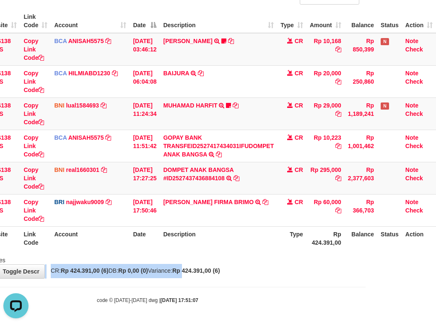
click at [302, 278] on div "**********" at bounding box center [148, 114] width 436 height 328
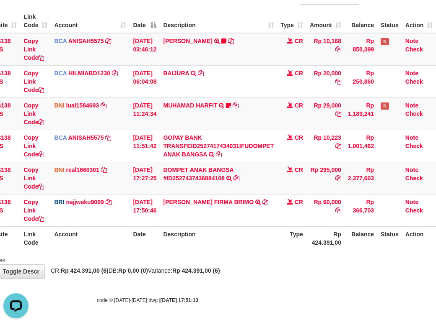
drag, startPoint x: 213, startPoint y: 259, endPoint x: 435, endPoint y: 251, distance: 222.1
click at [349, 254] on div "Search: ID Website Link Code Account Date Description Type Amount Balance Statu…" at bounding box center [147, 128] width 423 height 273
click at [186, 227] on td "MUHAMMAD FIRMA BRIMO TRANSFER NBMB MUHAMMAD FIRMA BRIMO TO SITI KURNIA NINGSIH" at bounding box center [218, 210] width 117 height 32
drag, startPoint x: 221, startPoint y: 253, endPoint x: 215, endPoint y: 258, distance: 7.7
click at [219, 253] on div "ID Website Link Code Account Date Description Type Amount Balance Status Action…" at bounding box center [148, 130] width 436 height 246
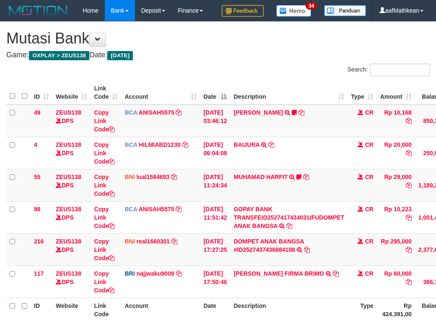
scroll to position [84, 76]
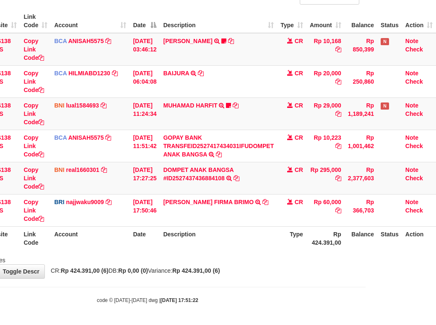
drag, startPoint x: 228, startPoint y: 257, endPoint x: 230, endPoint y: 261, distance: 4.3
click at [230, 253] on div "ID Website Link Code Account Date Description Type Amount Balance Status Action…" at bounding box center [148, 130] width 436 height 246
click at [232, 265] on div "Showing 1 to 6 of 6 entries" at bounding box center [148, 259] width 436 height 12
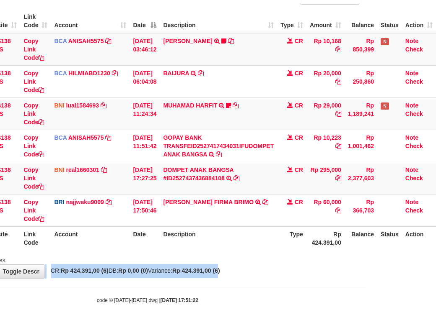
drag, startPoint x: 234, startPoint y: 272, endPoint x: 235, endPoint y: 281, distance: 8.9
click at [235, 279] on div "**********" at bounding box center [148, 114] width 436 height 328
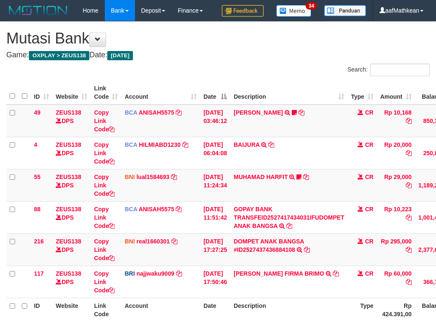
scroll to position [84, 76]
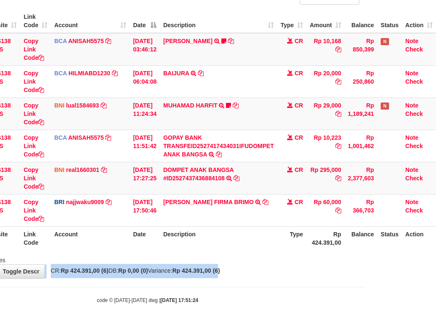
click at [232, 279] on div "**********" at bounding box center [148, 114] width 436 height 328
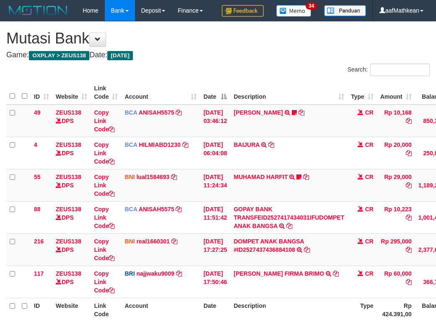
scroll to position [84, 76]
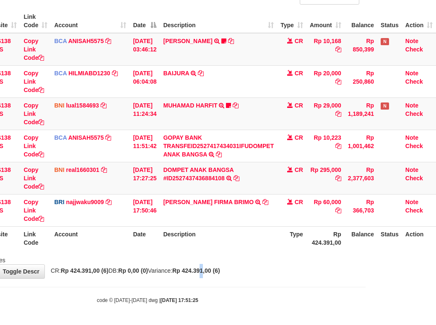
click at [223, 279] on div "**********" at bounding box center [148, 114] width 436 height 328
click at [227, 243] on th "Description" at bounding box center [218, 239] width 117 height 24
click at [239, 250] on th "Description" at bounding box center [218, 239] width 117 height 24
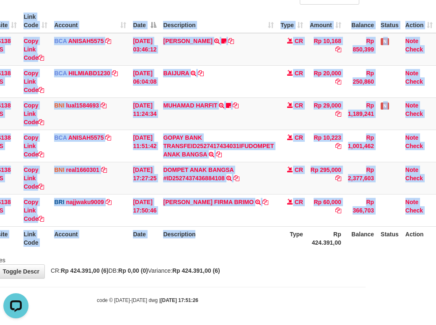
drag, startPoint x: 245, startPoint y: 256, endPoint x: 256, endPoint y: 263, distance: 13.5
click at [255, 263] on div "Search: ID Website Link Code Account Date Description Type Amount Balance Statu…" at bounding box center [147, 128] width 423 height 273
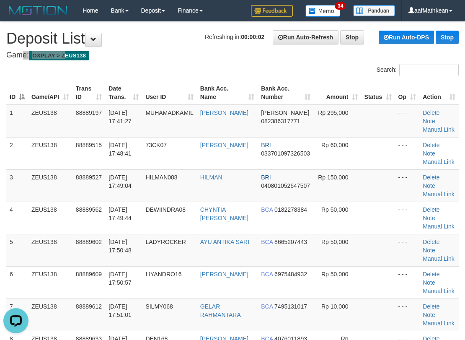
drag, startPoint x: 122, startPoint y: 37, endPoint x: 123, endPoint y: 42, distance: 5.5
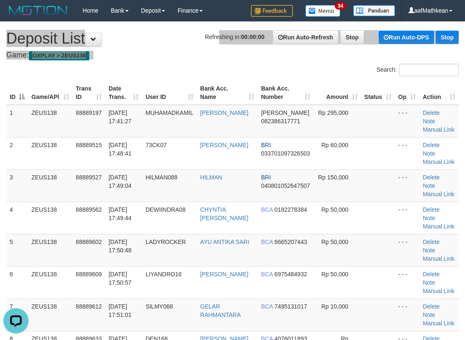
click at [183, 54] on h4 "Game: OXPLAY > ZEUS138" at bounding box center [232, 55] width 452 height 8
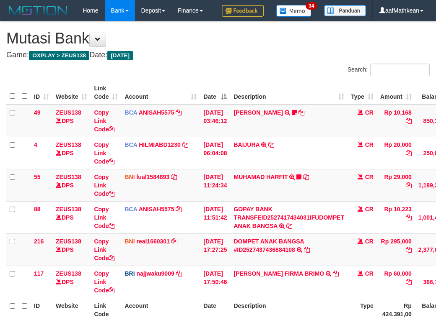
scroll to position [84, 76]
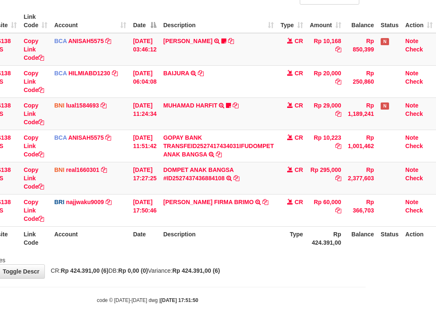
click at [245, 263] on div "Showing 1 to 6 of 6 entries" at bounding box center [148, 259] width 436 height 12
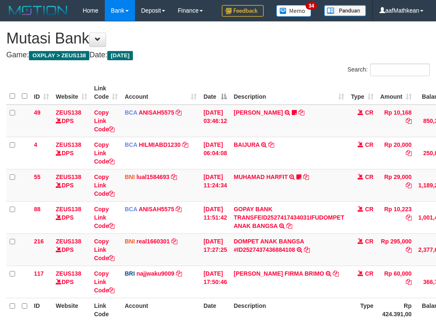
scroll to position [84, 76]
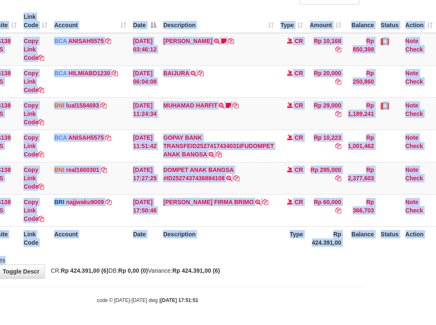
drag, startPoint x: 252, startPoint y: 261, endPoint x: 261, endPoint y: 269, distance: 12.5
click at [255, 264] on div "Search: ID Website Link Code Account Date Description Type Amount Balance Statu…" at bounding box center [147, 128] width 423 height 273
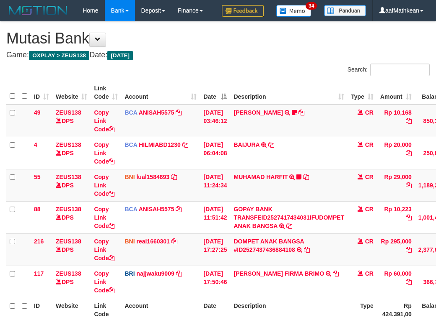
scroll to position [84, 76]
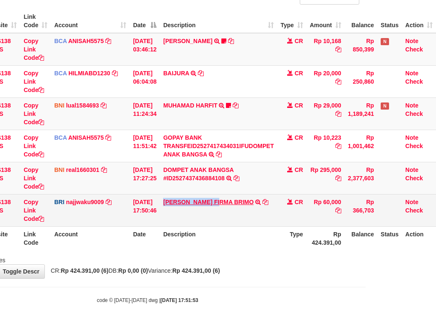
drag, startPoint x: 163, startPoint y: 205, endPoint x: 228, endPoint y: 205, distance: 65.3
click at [223, 212] on td "[PERSON_NAME] FIRMA BRIMO TRANSFER NBMB [PERSON_NAME] FIRMA BRIMO TO [PERSON_NA…" at bounding box center [218, 210] width 117 height 32
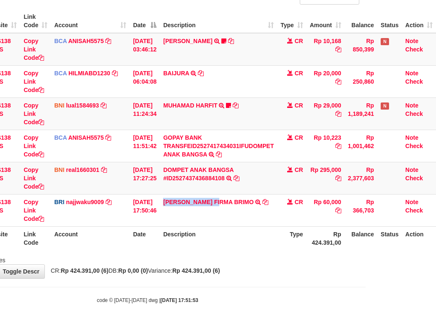
copy link "[PERSON_NAME] FIRMA B"
click at [169, 194] on td "DOMPET ANAK BANGSA #ID2527437436884108 TRANSFER DARI DOMPET ANAK BANGSA #ID2527…" at bounding box center [218, 178] width 117 height 32
drag, startPoint x: 167, startPoint y: 208, endPoint x: 436, endPoint y: 130, distance: 280.4
click at [221, 211] on td "[PERSON_NAME] FIRMA BRIMO TRANSFER NBMB [PERSON_NAME] FIRMA BRIMO TO [PERSON_NA…" at bounding box center [218, 210] width 117 height 32
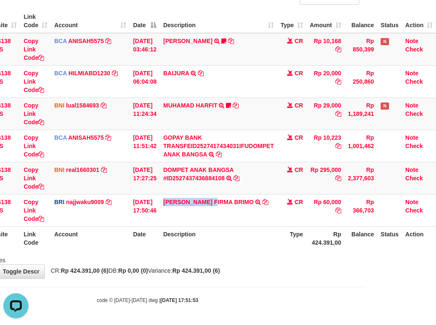
copy link "[PERSON_NAME]"
drag, startPoint x: 259, startPoint y: 261, endPoint x: 258, endPoint y: 268, distance: 7.2
click at [258, 265] on div "Search: ID Website Link Code Account Date Description Type Amount Balance Statu…" at bounding box center [147, 128] width 423 height 273
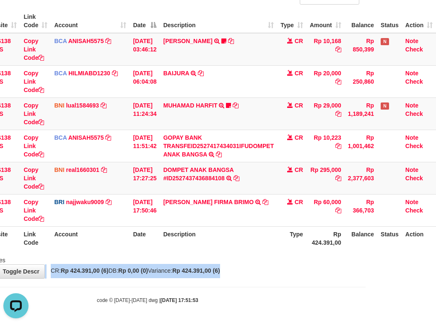
click at [279, 270] on div "**********" at bounding box center [148, 114] width 436 height 328
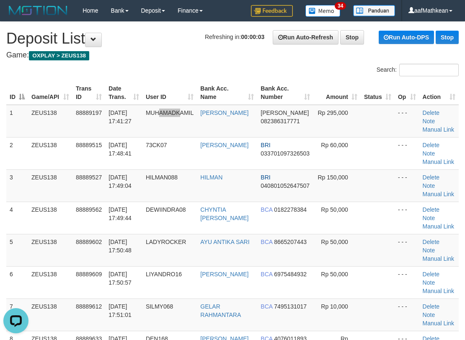
drag, startPoint x: 184, startPoint y: 123, endPoint x: 0, endPoint y: 142, distance: 185.2
click at [61, 137] on tr "1 ZEUS138 88889197 [DATE] 17:41:27 MUHAMADKAMIL [PERSON_NAME] [PERSON_NAME] 082…" at bounding box center [232, 121] width 452 height 33
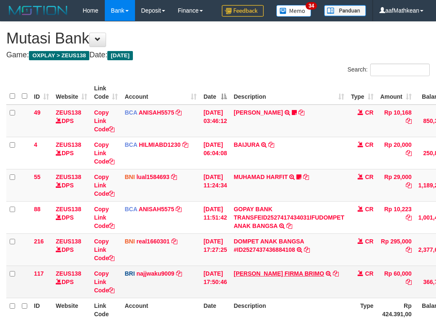
scroll to position [84, 76]
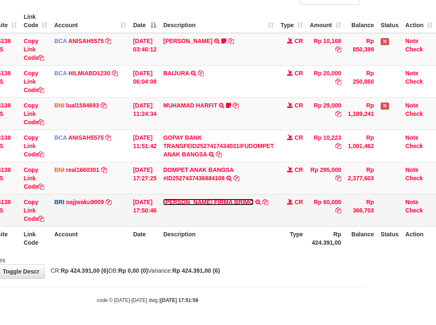
click at [209, 206] on link "[PERSON_NAME] FIRMA BRIMO" at bounding box center [208, 202] width 90 height 7
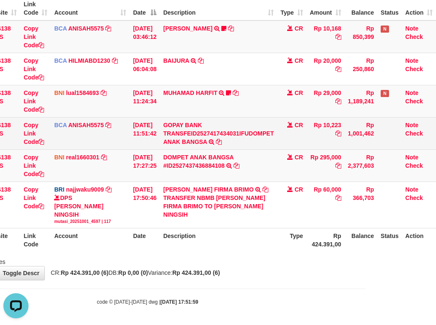
scroll to position [0, 0]
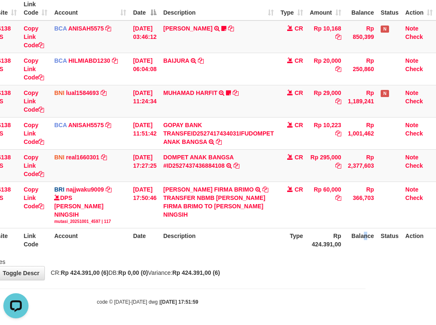
click at [367, 247] on th "Balance" at bounding box center [360, 241] width 33 height 24
click at [244, 253] on th "Description" at bounding box center [218, 241] width 117 height 24
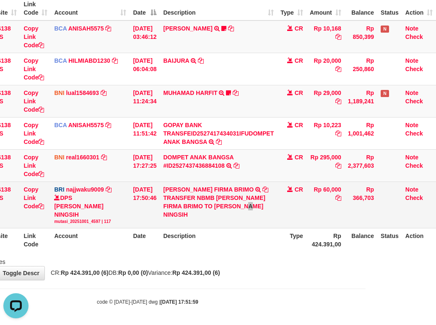
click at [239, 228] on td "[PERSON_NAME] FIRMA BRIMO TRANSFER NBMB [PERSON_NAME] FIRMA BRIMO TO [PERSON_NA…" at bounding box center [218, 205] width 117 height 46
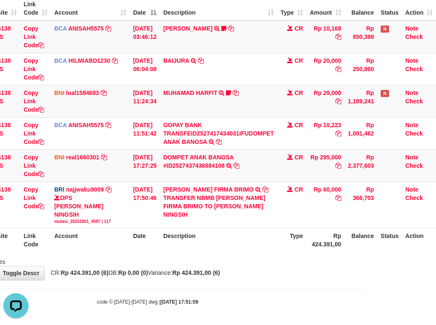
drag, startPoint x: 247, startPoint y: 259, endPoint x: 250, endPoint y: 263, distance: 5.6
click at [248, 253] on th "Description" at bounding box center [218, 241] width 117 height 24
click at [253, 255] on div "ID Website Link Code Account Date Description Type Amount Balance Status Action…" at bounding box center [148, 124] width 436 height 261
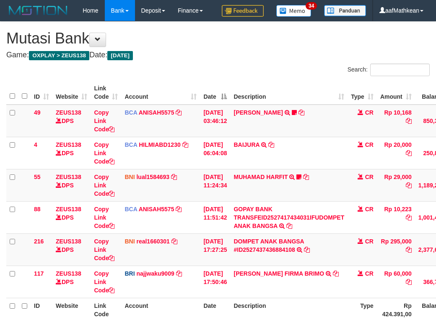
scroll to position [84, 76]
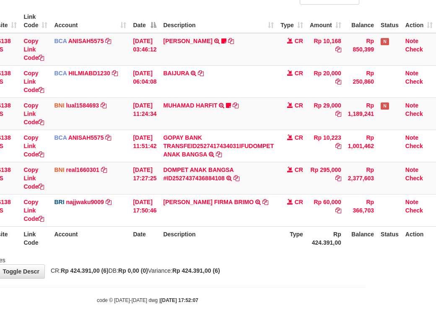
click at [266, 250] on th "Description" at bounding box center [218, 239] width 117 height 24
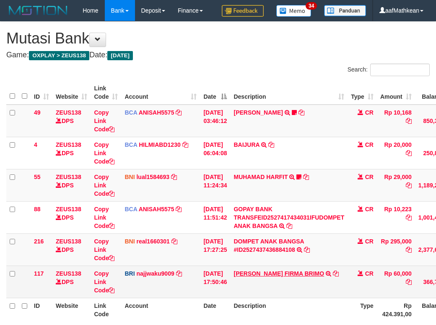
scroll to position [84, 76]
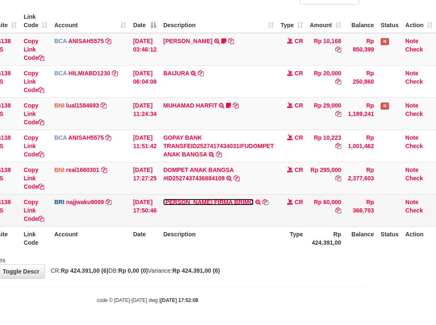
click at [178, 206] on link "[PERSON_NAME] FIRMA BRIMO" at bounding box center [208, 202] width 90 height 7
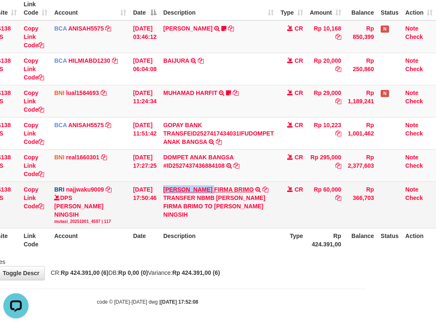
scroll to position [0, 0]
drag, startPoint x: 162, startPoint y: 204, endPoint x: 435, endPoint y: 170, distance: 275.2
click at [218, 212] on td "MUHAMMAD FIRMA BRIMO TRANSFER NBMB MUHAMMAD FIRMA BRIMO TO SITI KURNIA NINGSIH" at bounding box center [218, 205] width 117 height 46
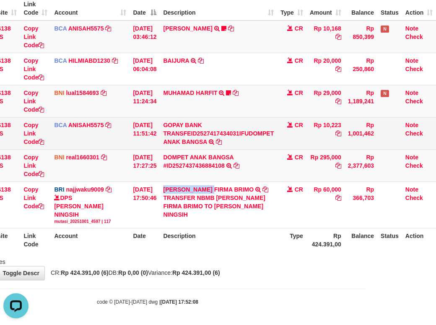
copy link "[PERSON_NAME]"
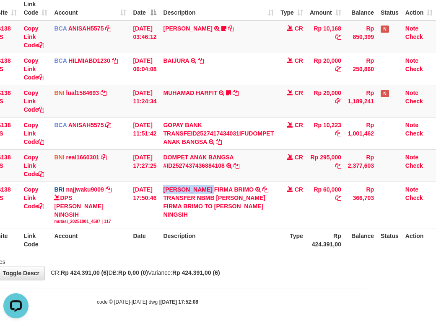
click at [312, 253] on th "Rp 424.391,00" at bounding box center [325, 241] width 38 height 24
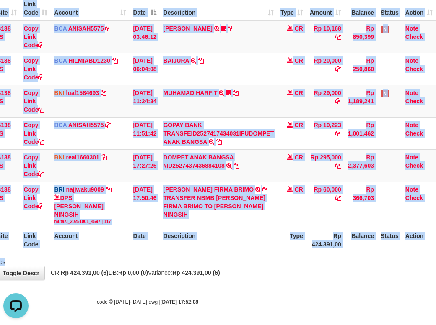
drag, startPoint x: 316, startPoint y: 265, endPoint x: 311, endPoint y: 267, distance: 4.9
click at [314, 266] on div "Search: ID Website Link Code Account Date Description Type Amount Balance Statu…" at bounding box center [147, 122] width 423 height 287
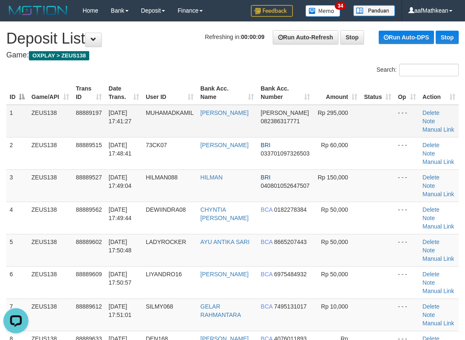
drag, startPoint x: 134, startPoint y: 124, endPoint x: 118, endPoint y: 124, distance: 16.3
click at [132, 124] on tbody "1 ZEUS138 88889197 01/10/2025 17:41:27 MUHAMADKAMIL MUHAMAD KAMIL DANA 08238631…" at bounding box center [232, 234] width 452 height 258
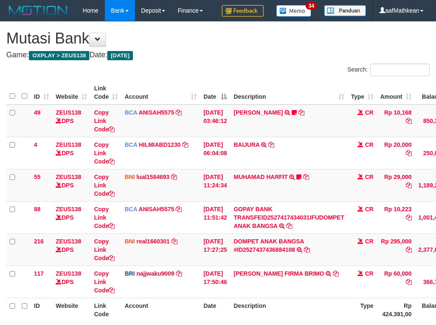
scroll to position [84, 76]
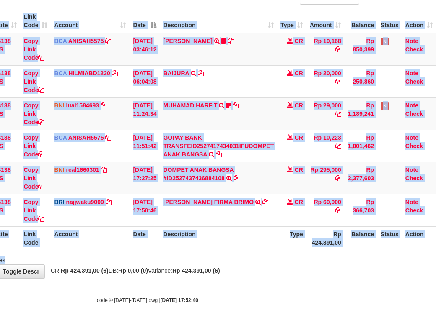
click at [365, 284] on html "Toggle navigation Home Bank Account List Load By Website Group [OXPLAY] ZEUS138…" at bounding box center [148, 126] width 436 height 397
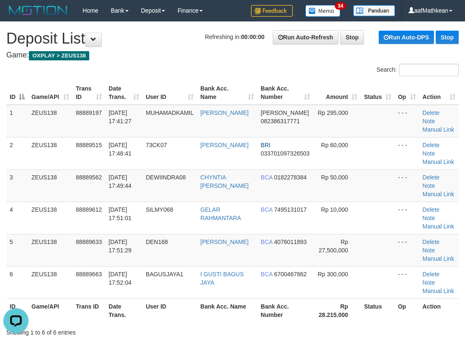
drag, startPoint x: 63, startPoint y: 81, endPoint x: 125, endPoint y: 62, distance: 64.8
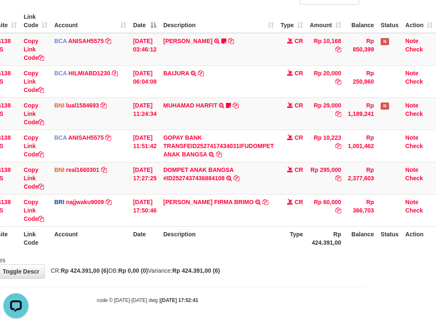
click at [209, 264] on div "Showing 1 to 6 of 6 entries" at bounding box center [148, 259] width 436 height 12
click at [214, 265] on div "Showing 1 to 6 of 6 entries" at bounding box center [148, 259] width 436 height 12
